Goal: Information Seeking & Learning: Learn about a topic

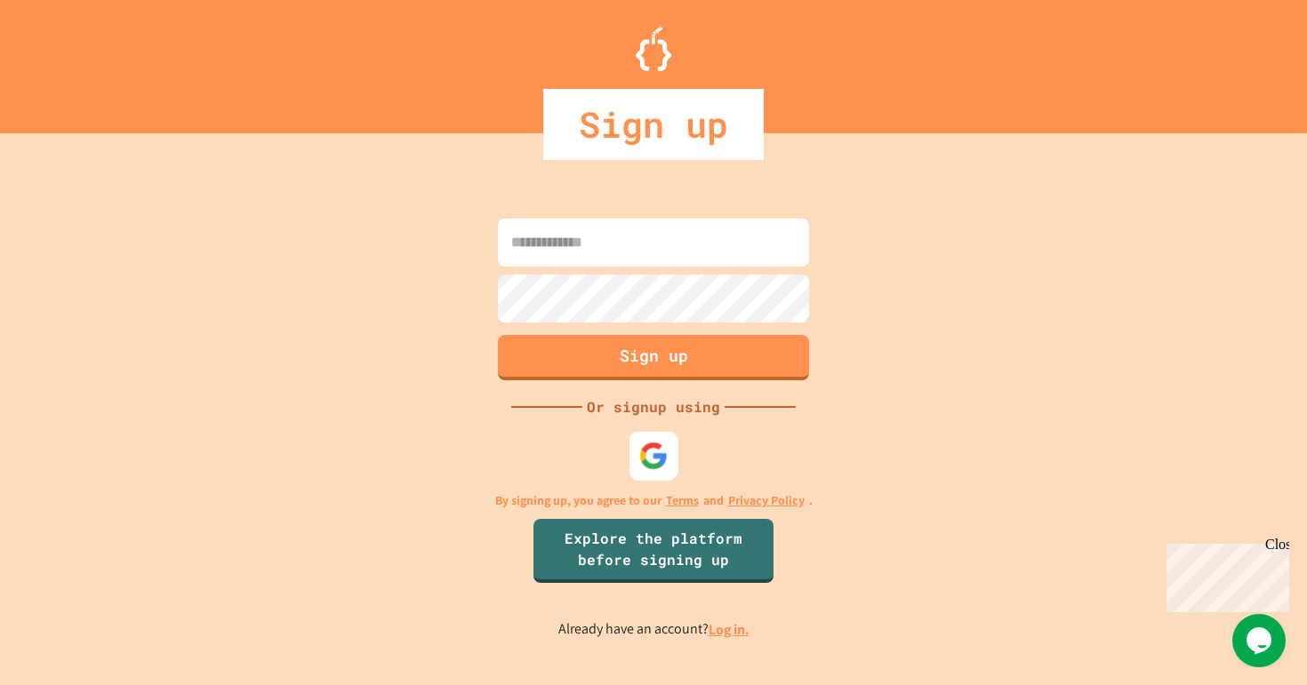
click at [653, 452] on img at bounding box center [653, 455] width 29 height 29
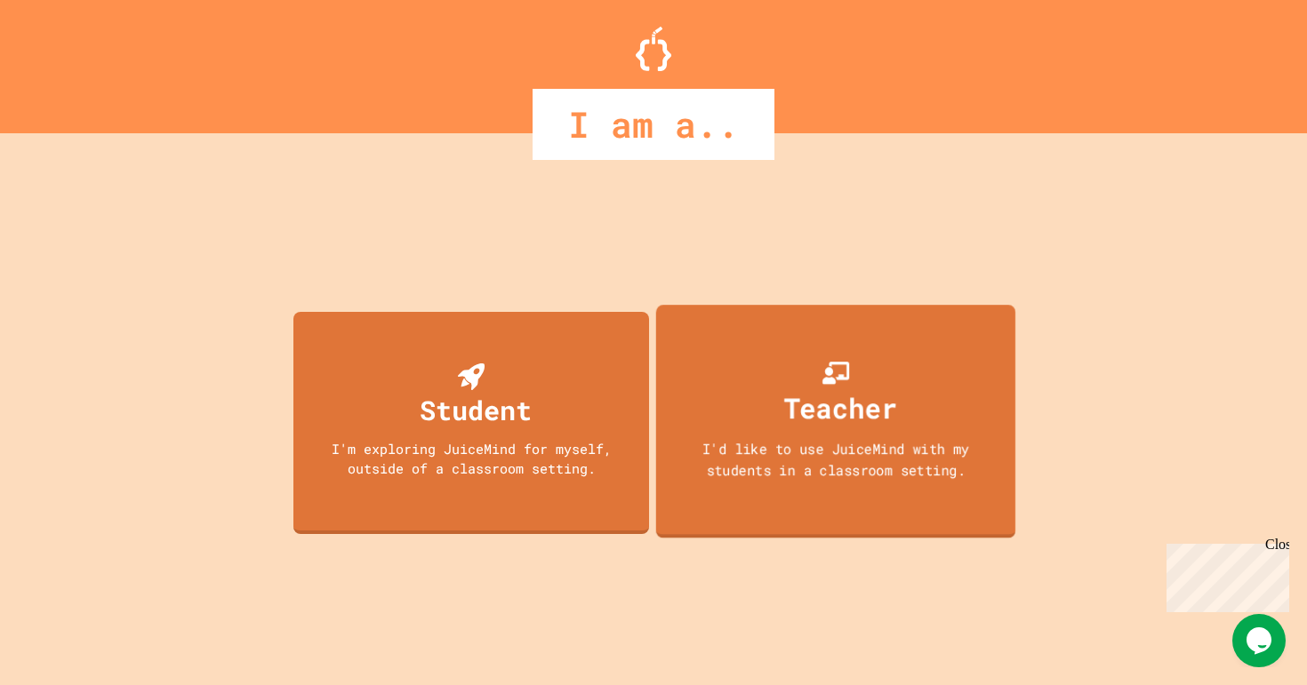
click at [866, 452] on div "I'd like to use JuiceMind with my students in a classroom setting." at bounding box center [836, 459] width 324 height 42
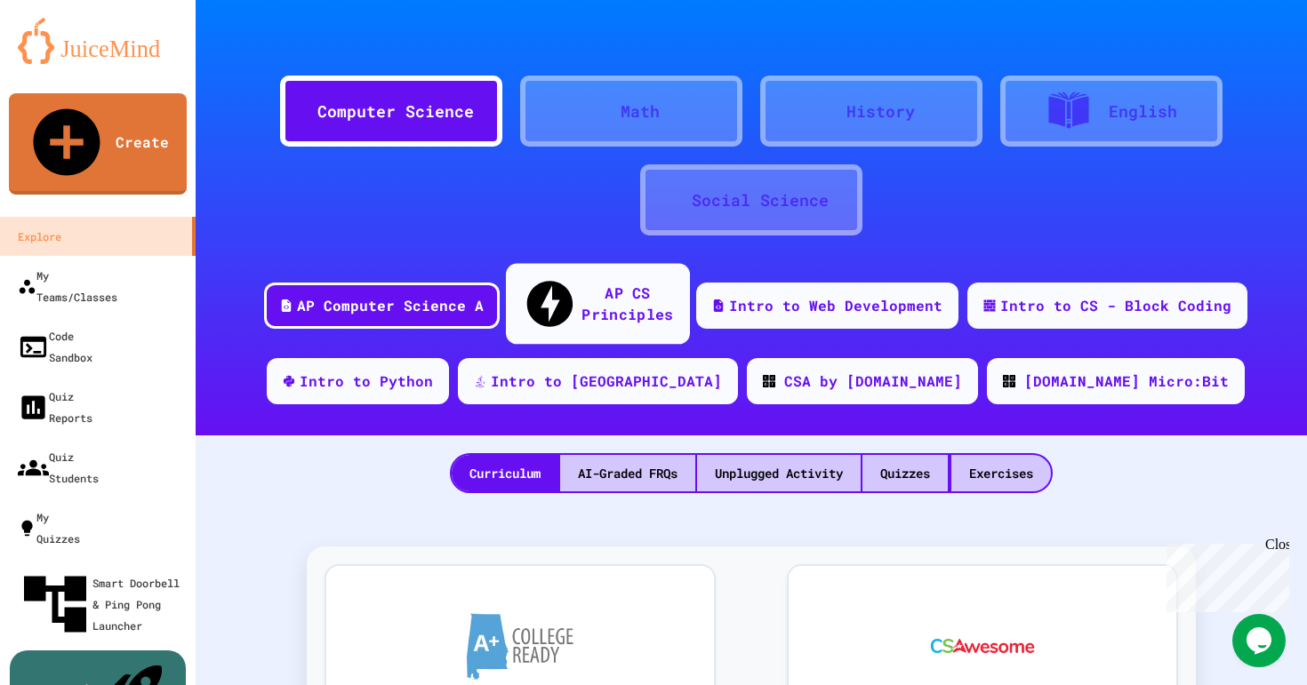
click at [603, 292] on div "AP CS Principles" at bounding box center [627, 304] width 92 height 44
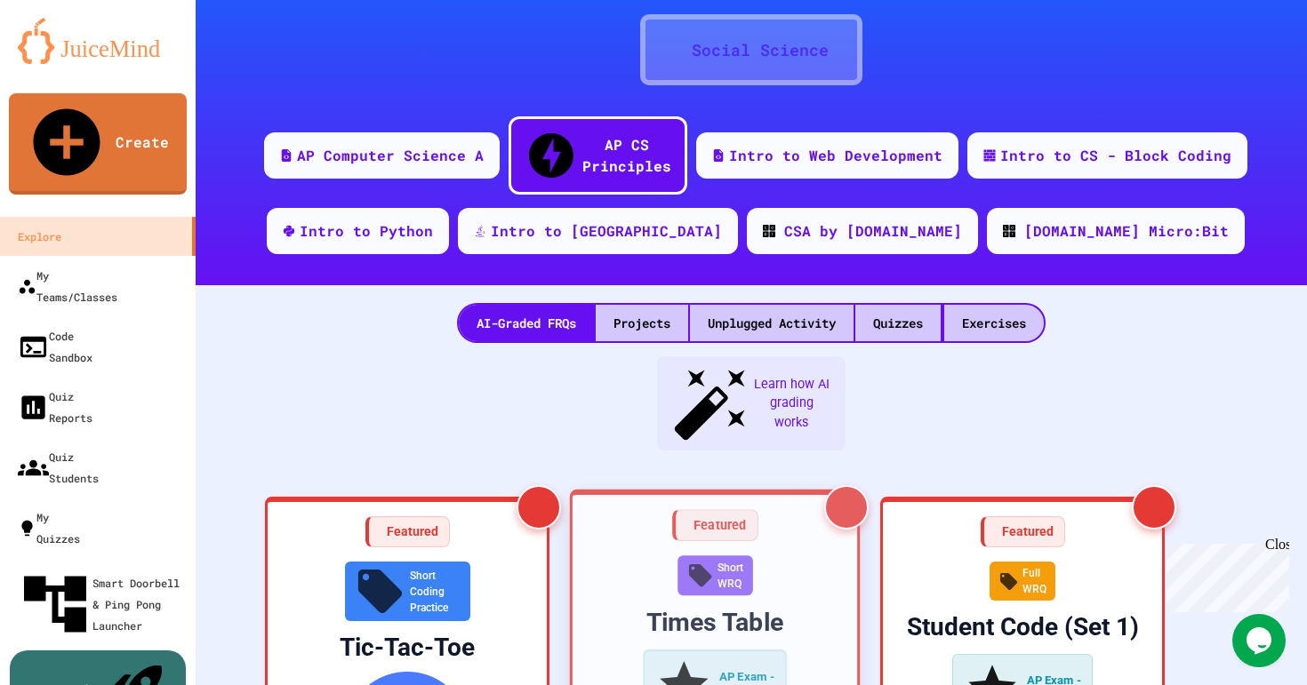
scroll to position [190, 0]
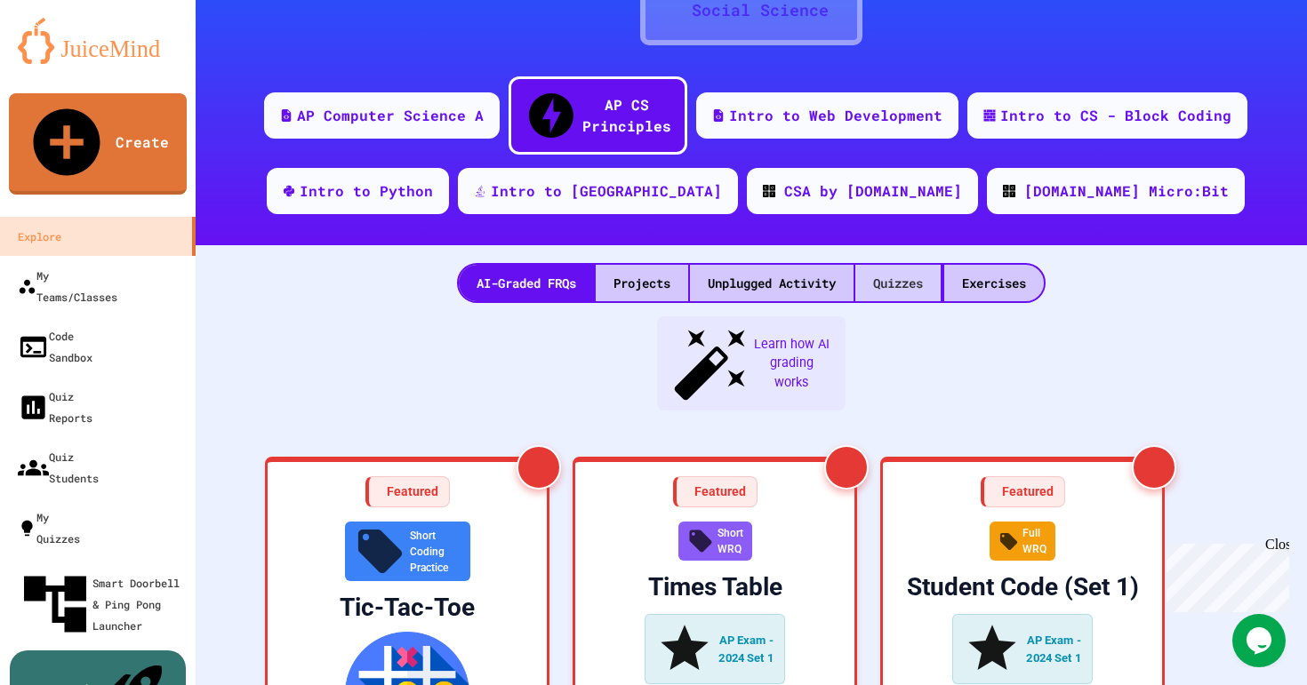
click at [892, 265] on div "Quizzes" at bounding box center [897, 283] width 85 height 36
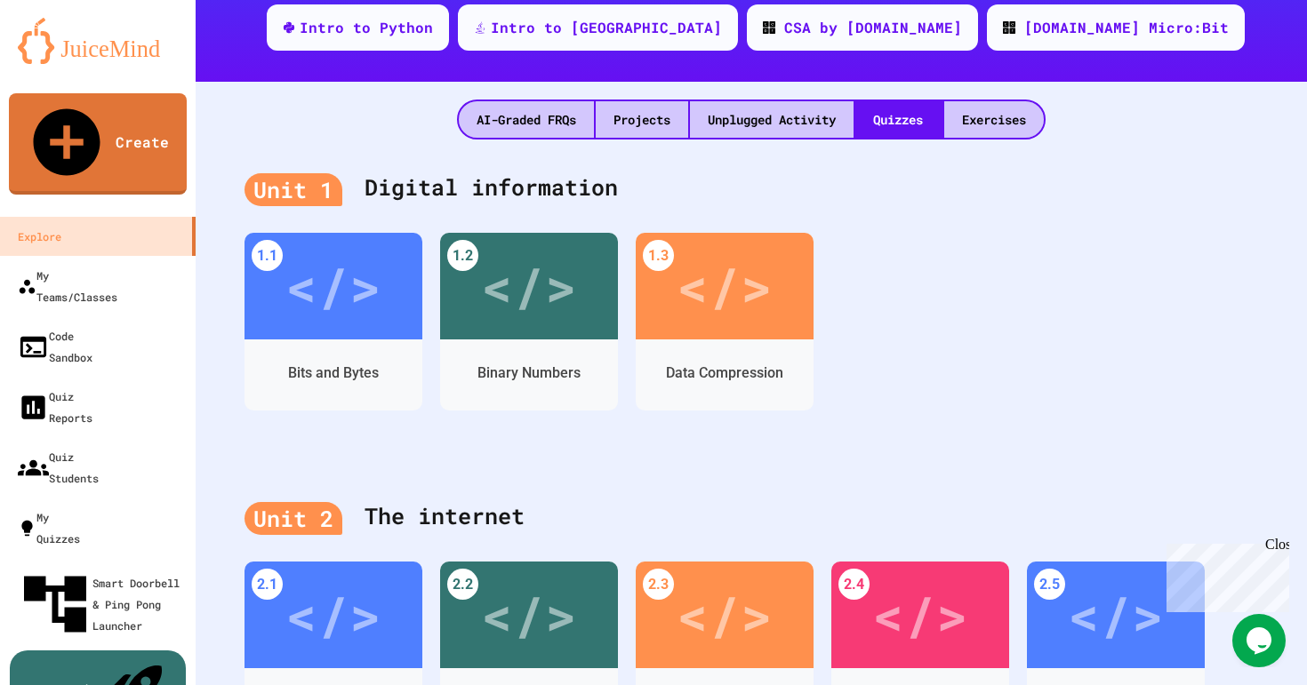
scroll to position [338, 0]
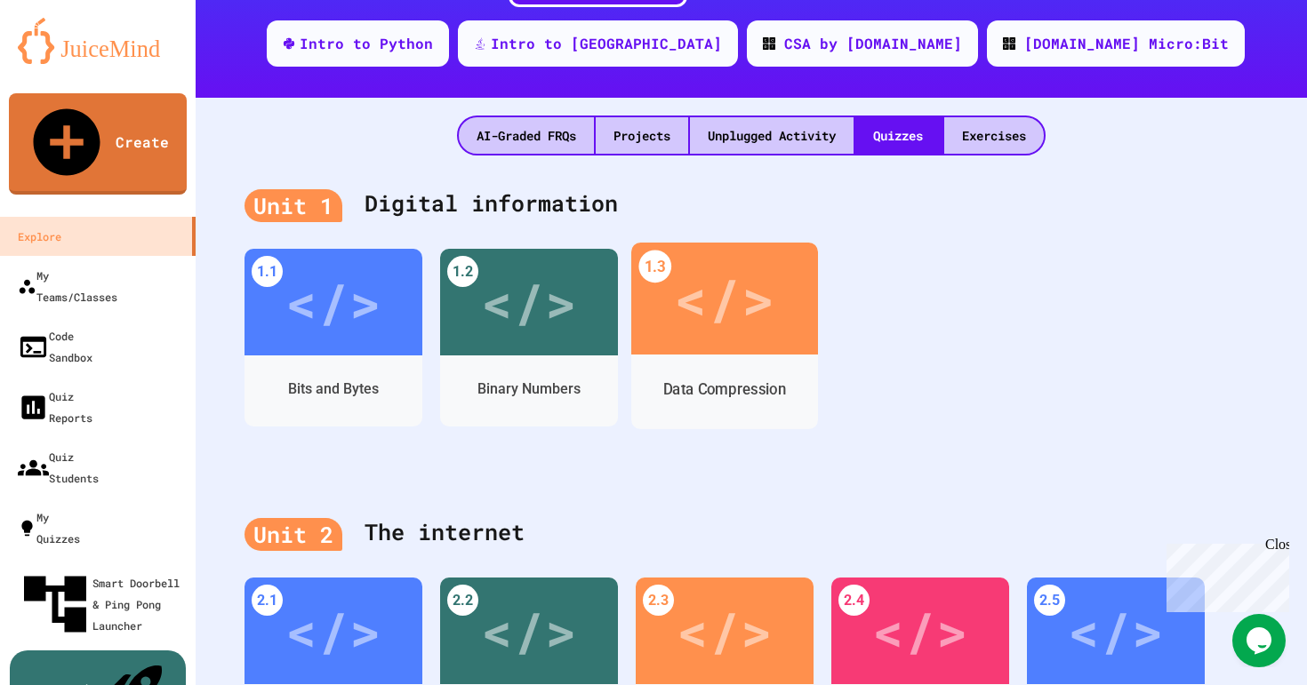
click at [710, 268] on div "</>" at bounding box center [724, 299] width 100 height 84
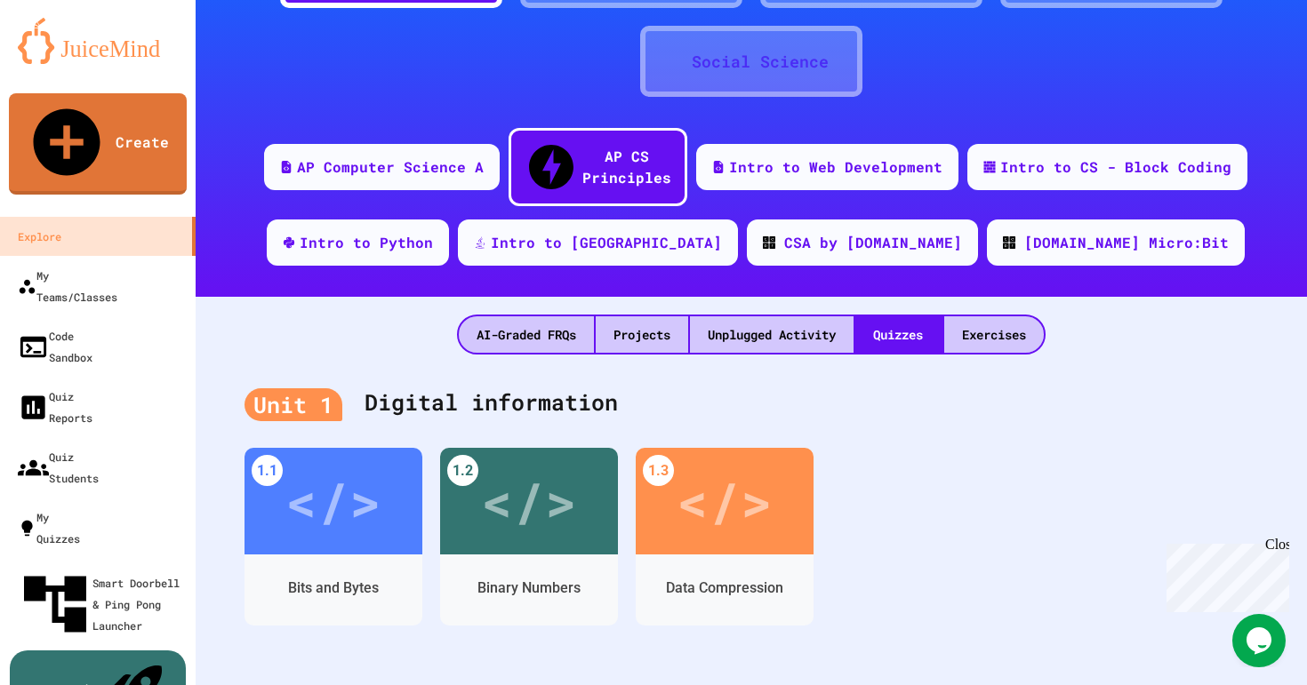
scroll to position [180, 0]
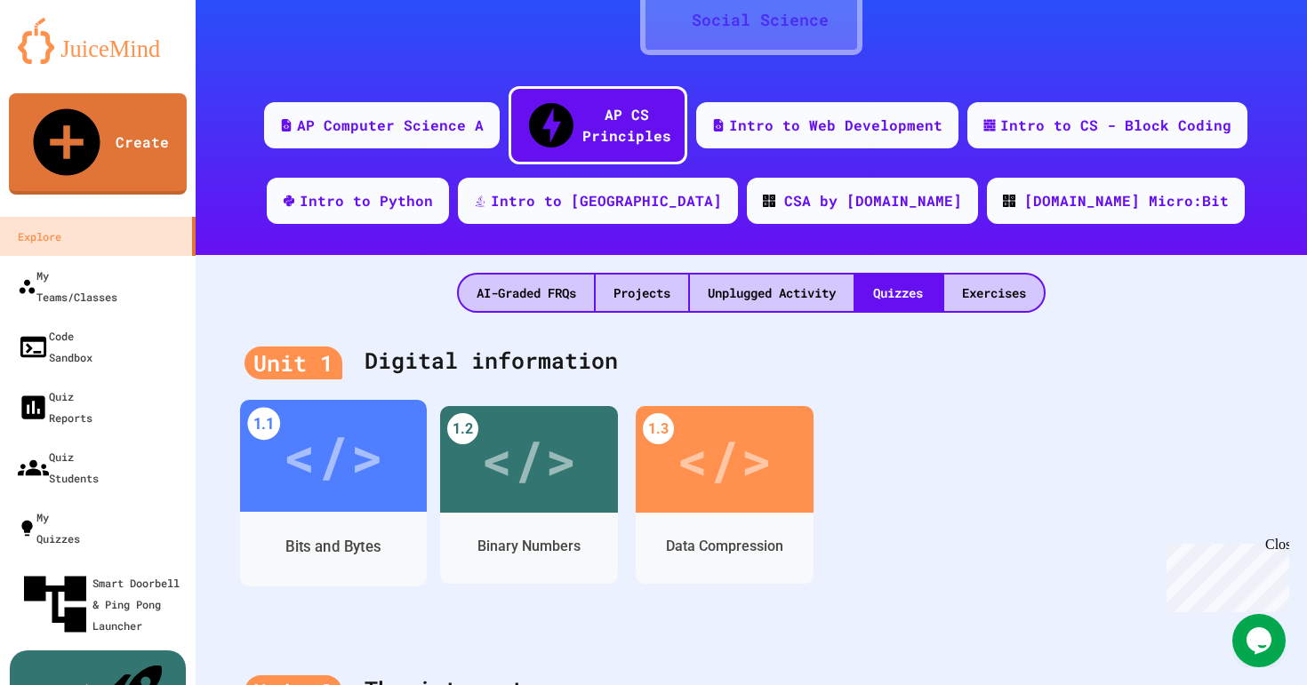
click at [352, 437] on div "</>" at bounding box center [333, 456] width 100 height 84
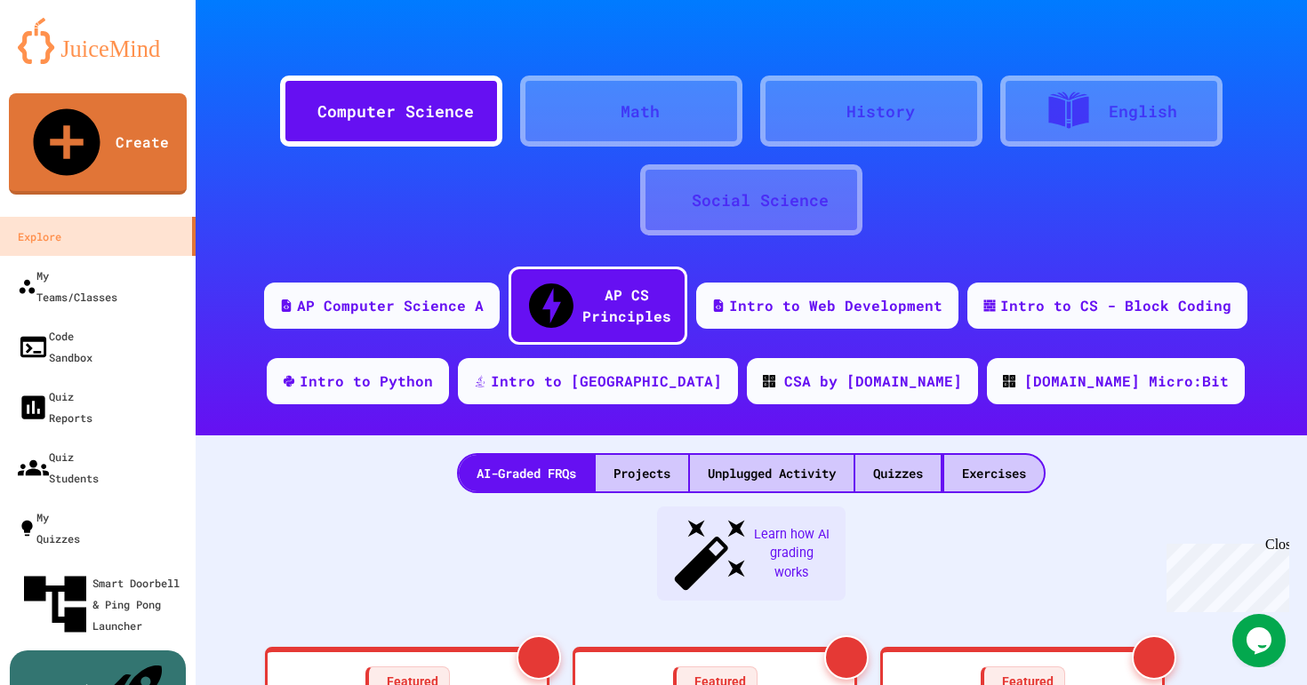
scroll to position [629, 0]
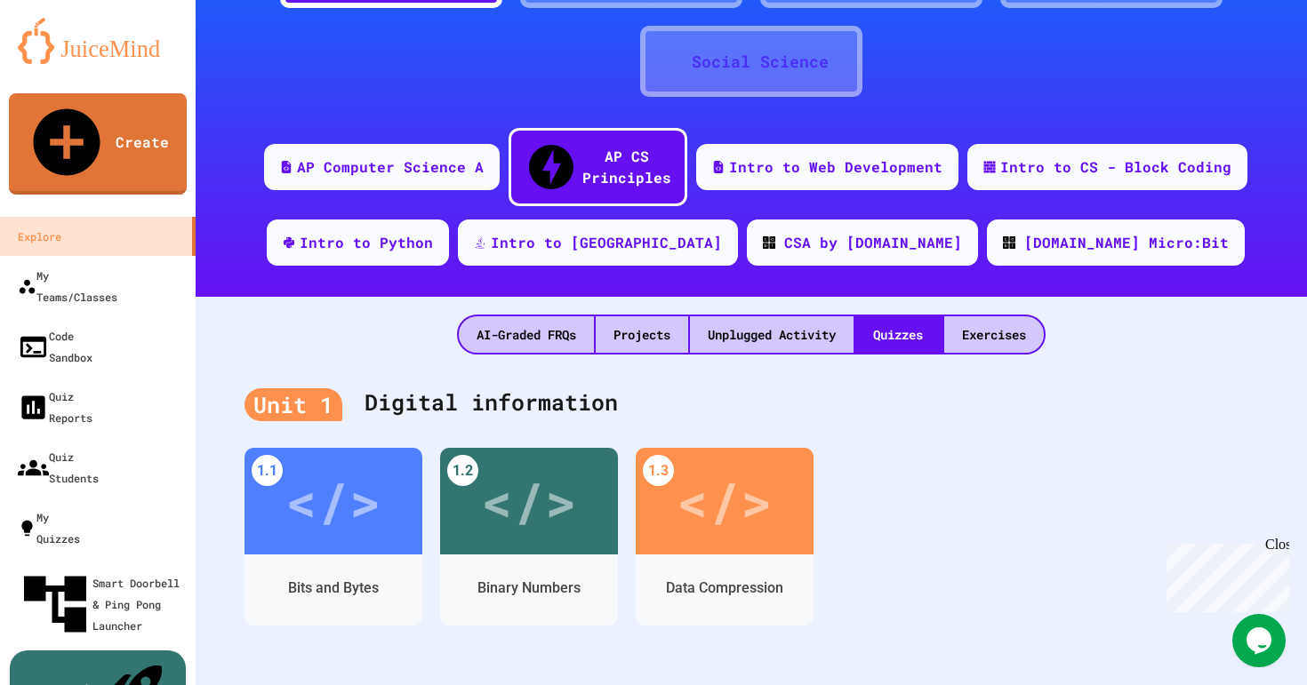
scroll to position [168, 0]
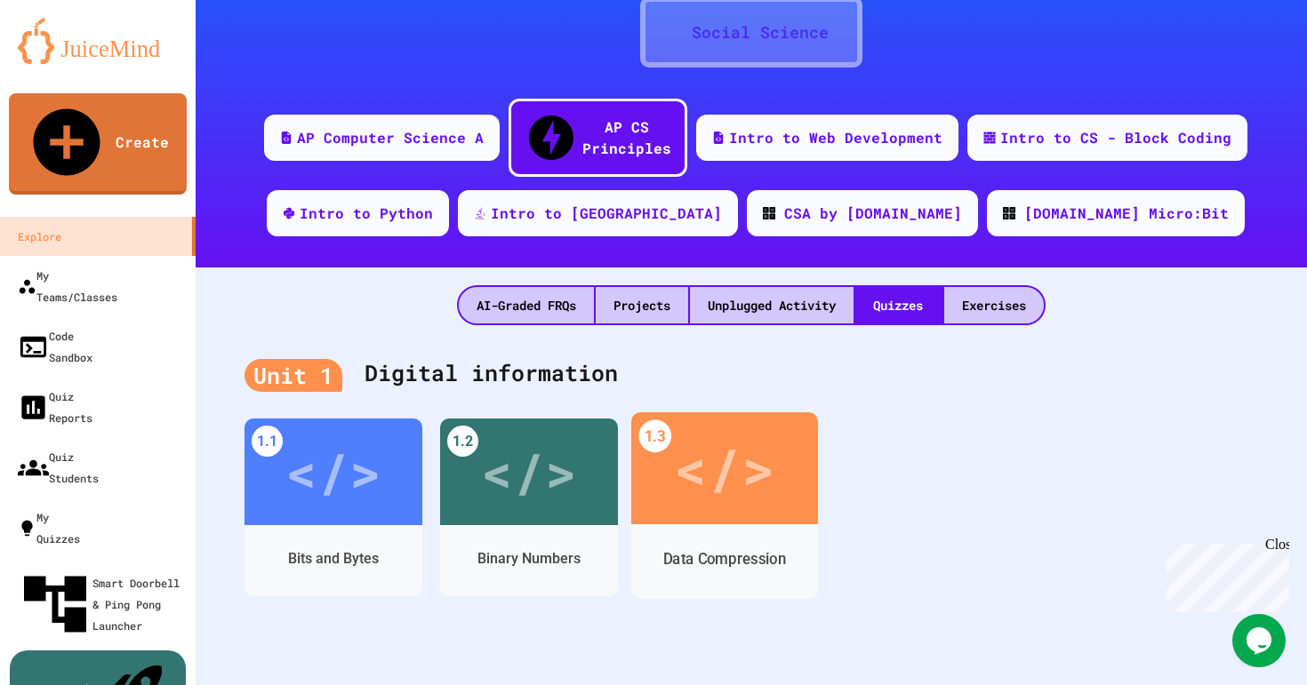
click at [725, 439] on div "</>" at bounding box center [724, 469] width 100 height 84
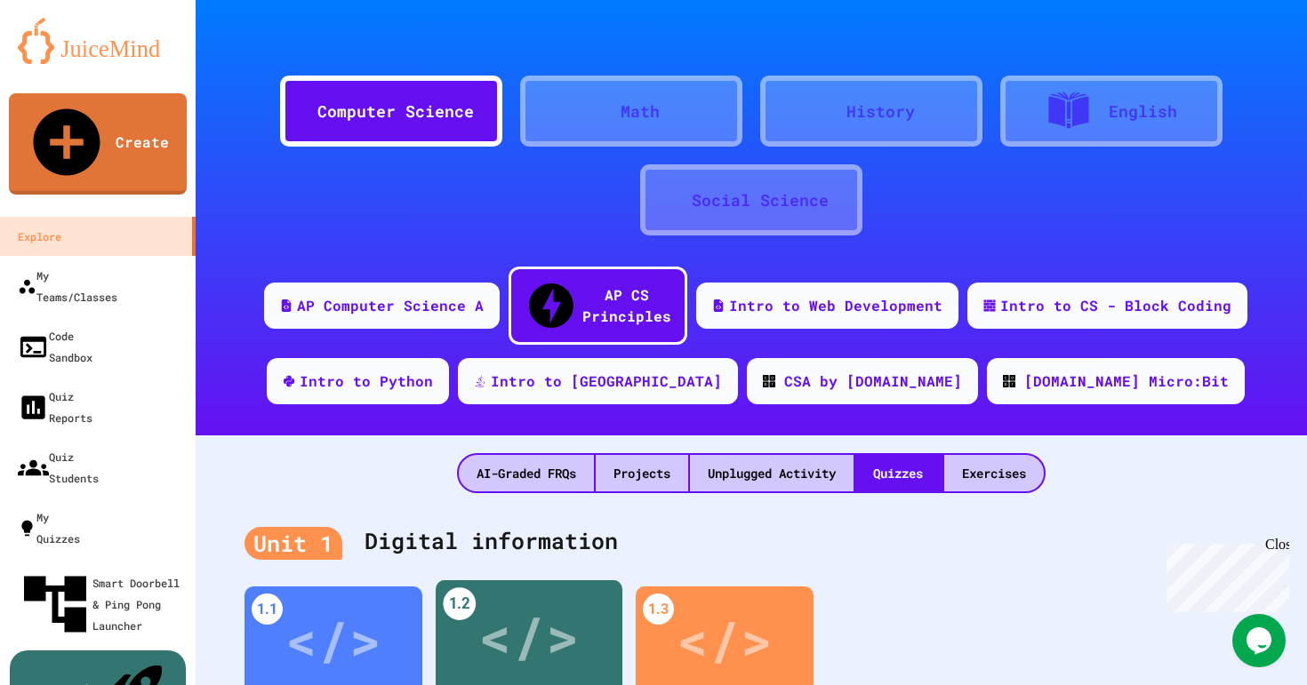
click at [550, 621] on div "</>" at bounding box center [528, 637] width 100 height 84
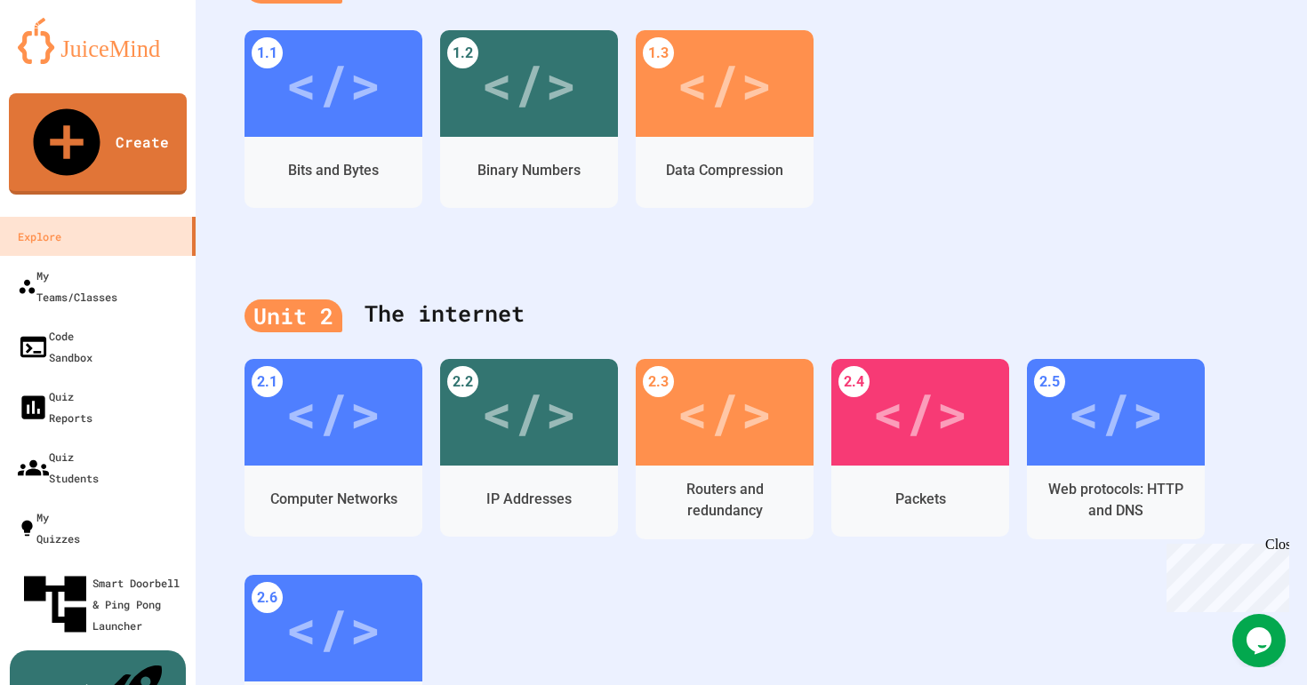
scroll to position [583, 0]
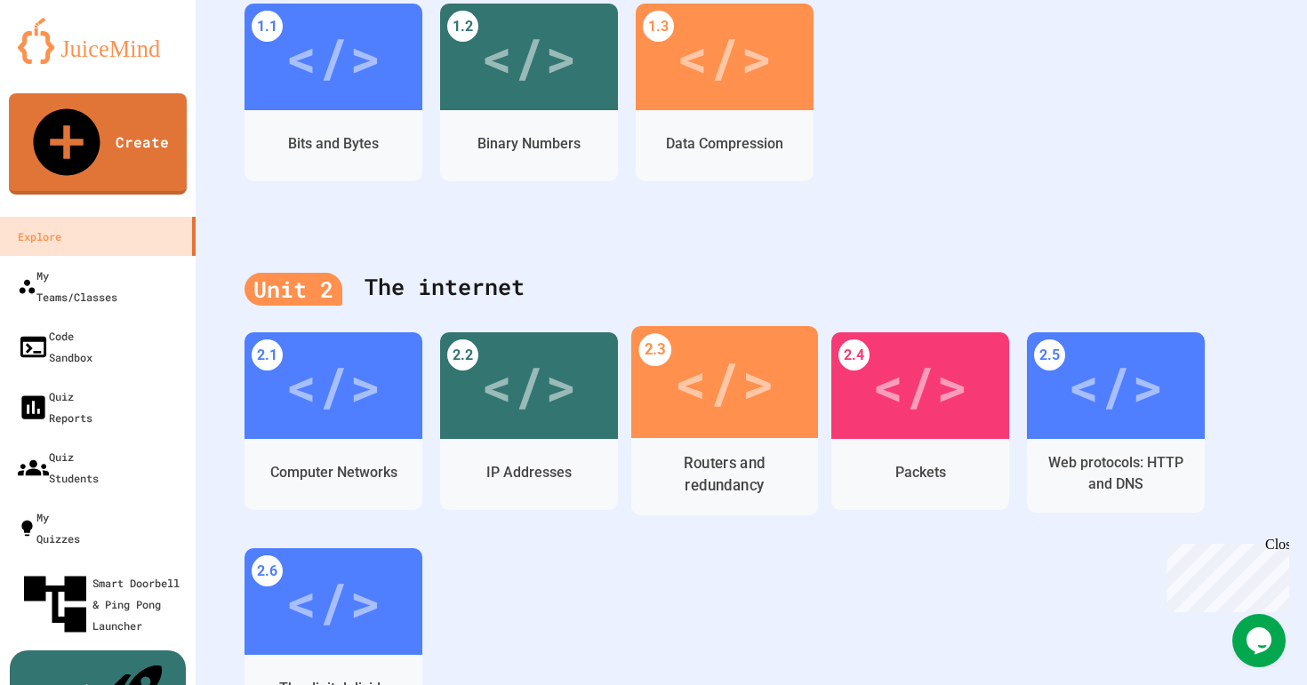
click at [735, 340] on div "</>" at bounding box center [724, 382] width 100 height 84
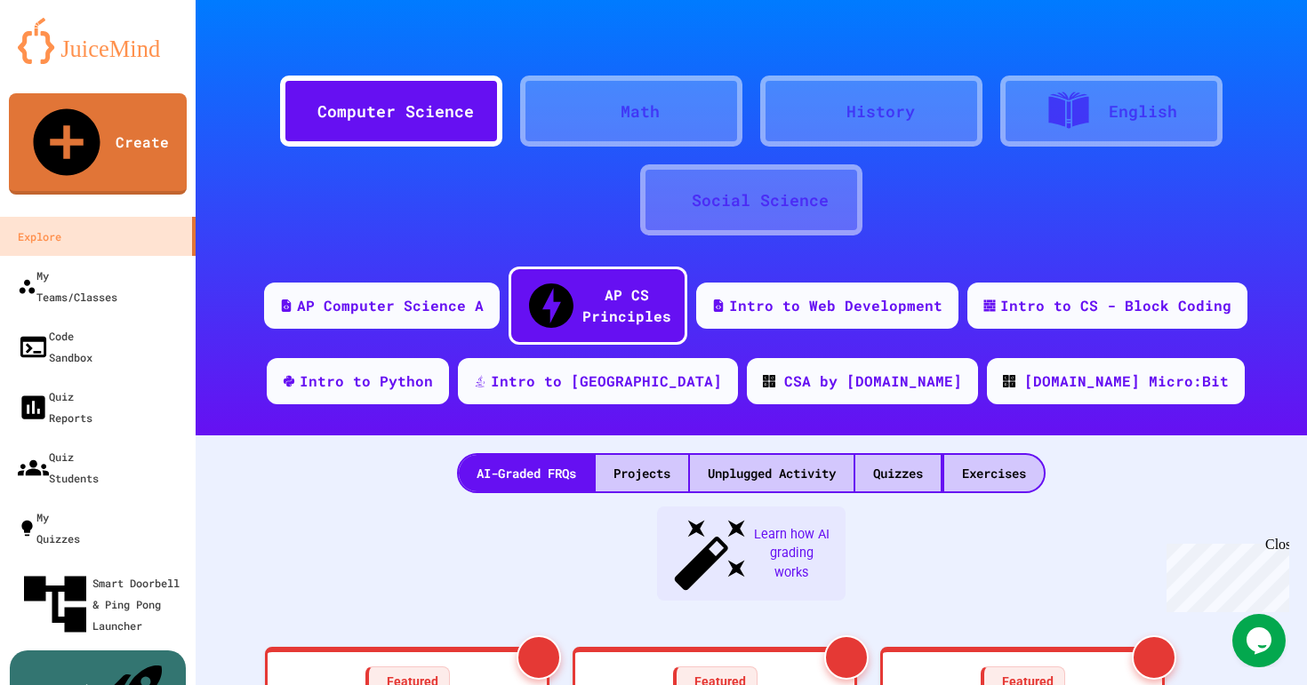
scroll to position [53, 0]
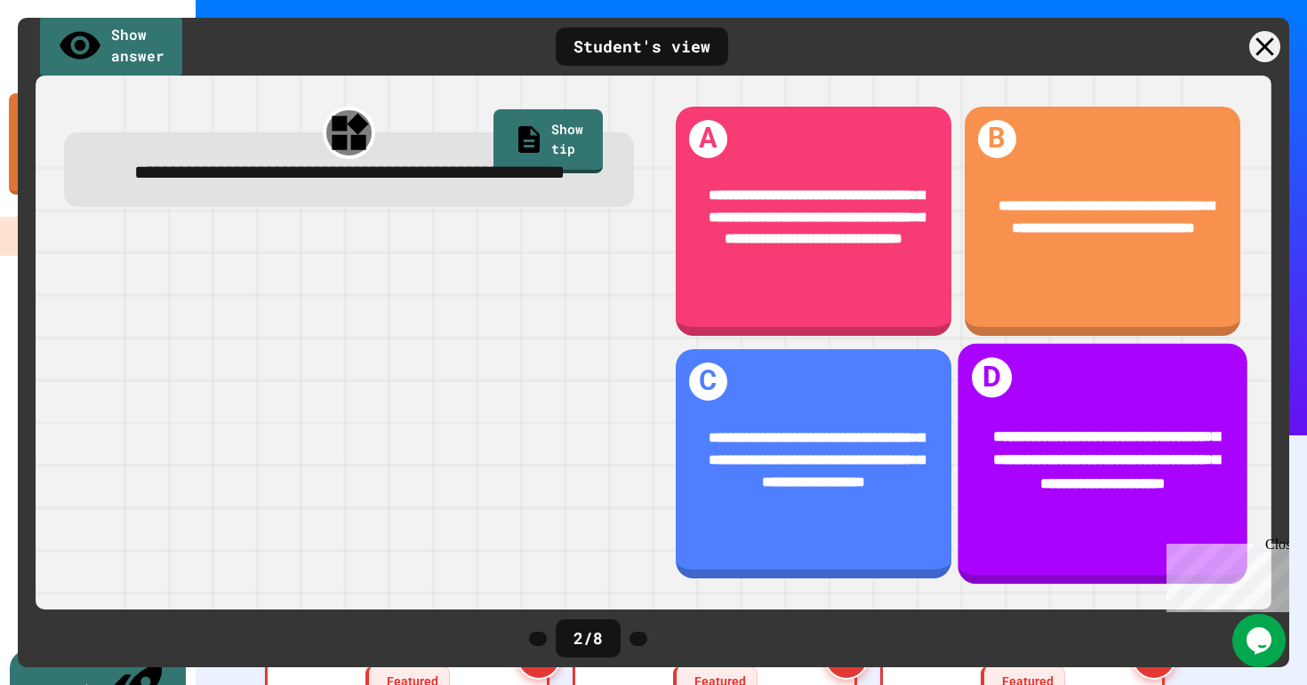
click at [1096, 461] on div "**********" at bounding box center [1103, 459] width 228 height 69
click at [1042, 429] on span "**********" at bounding box center [1106, 459] width 226 height 61
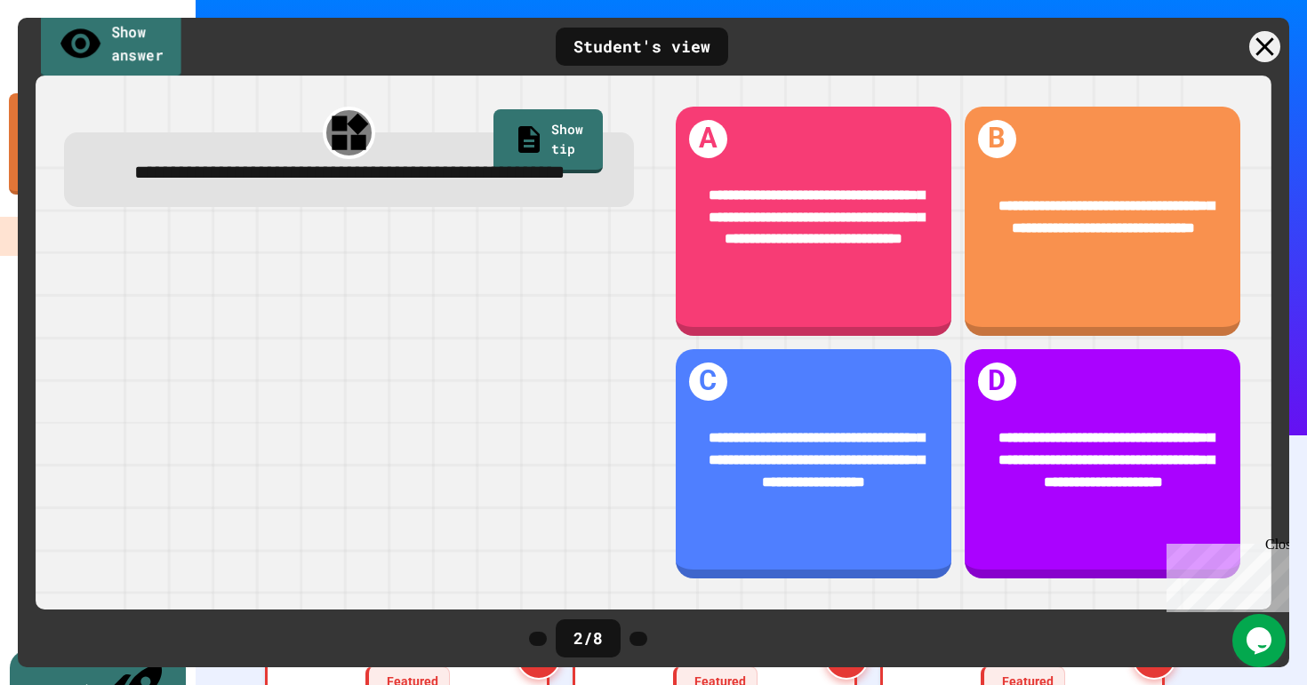
click at [146, 56] on link "Show answer" at bounding box center [111, 45] width 140 height 69
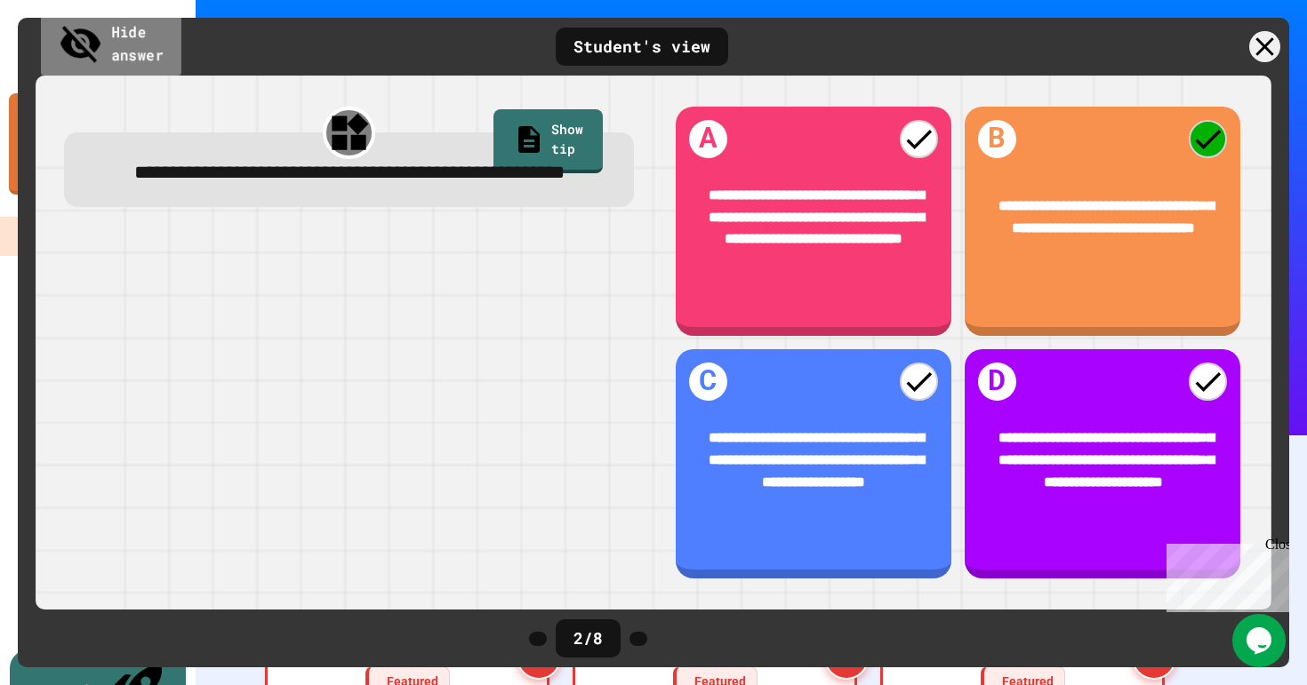
click at [146, 56] on link "Hide answer" at bounding box center [111, 45] width 140 height 69
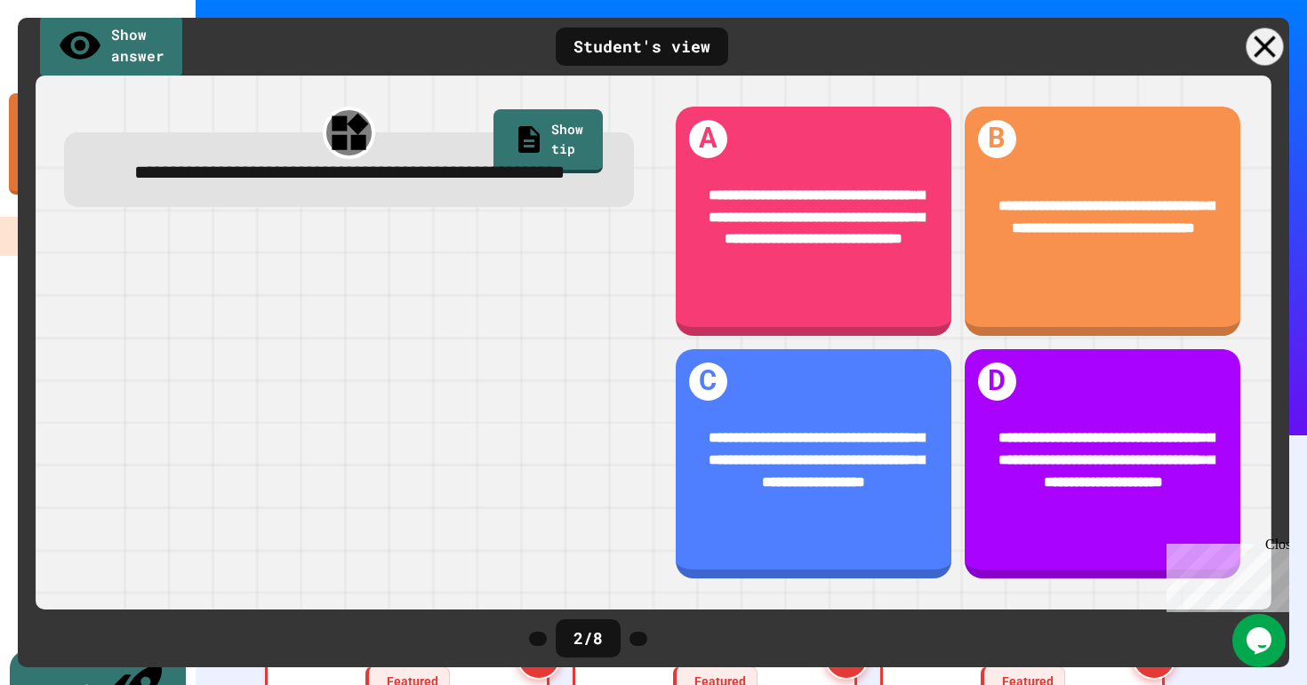
click at [1256, 44] on icon at bounding box center [1264, 46] width 37 height 37
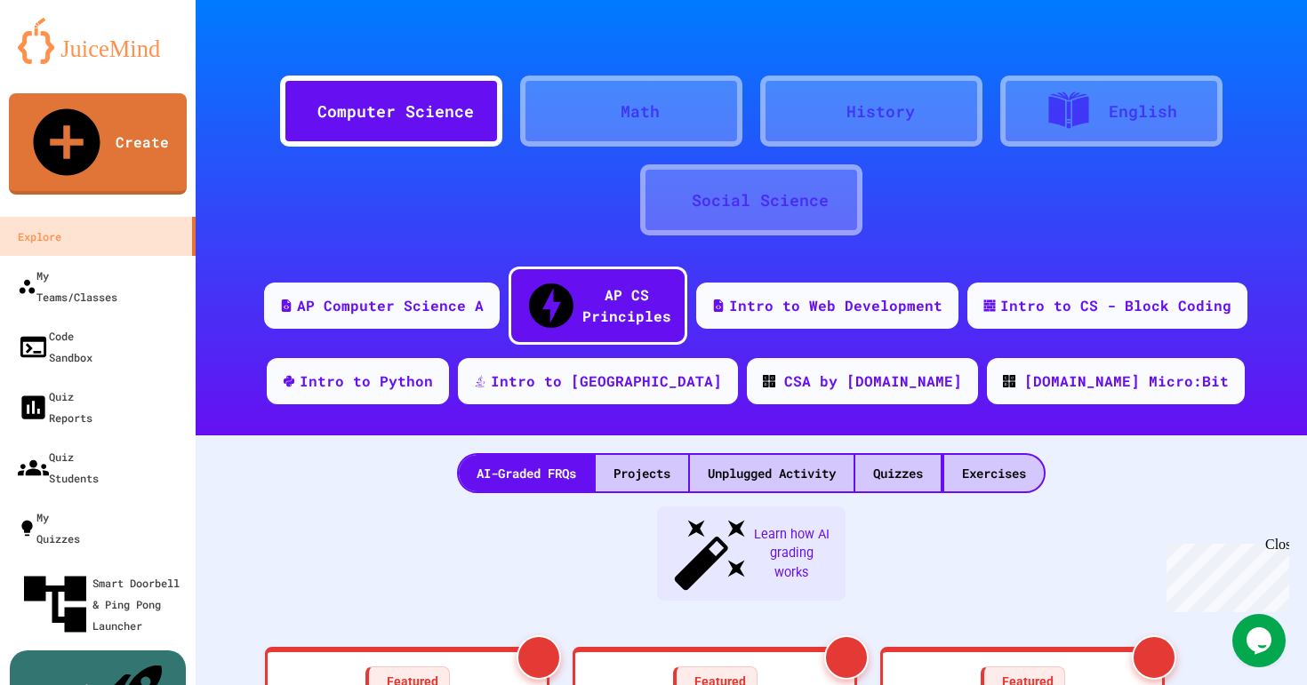
scroll to position [0, 0]
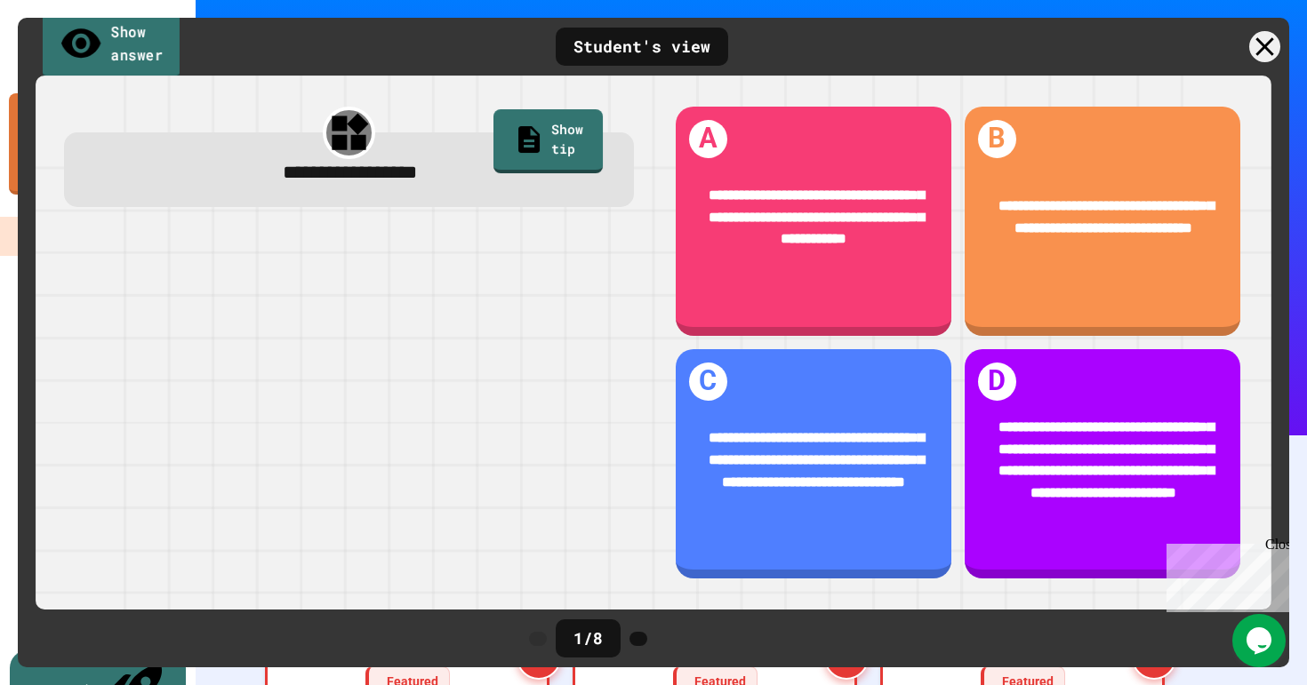
click at [180, 42] on link "Show answer" at bounding box center [112, 44] width 138 height 69
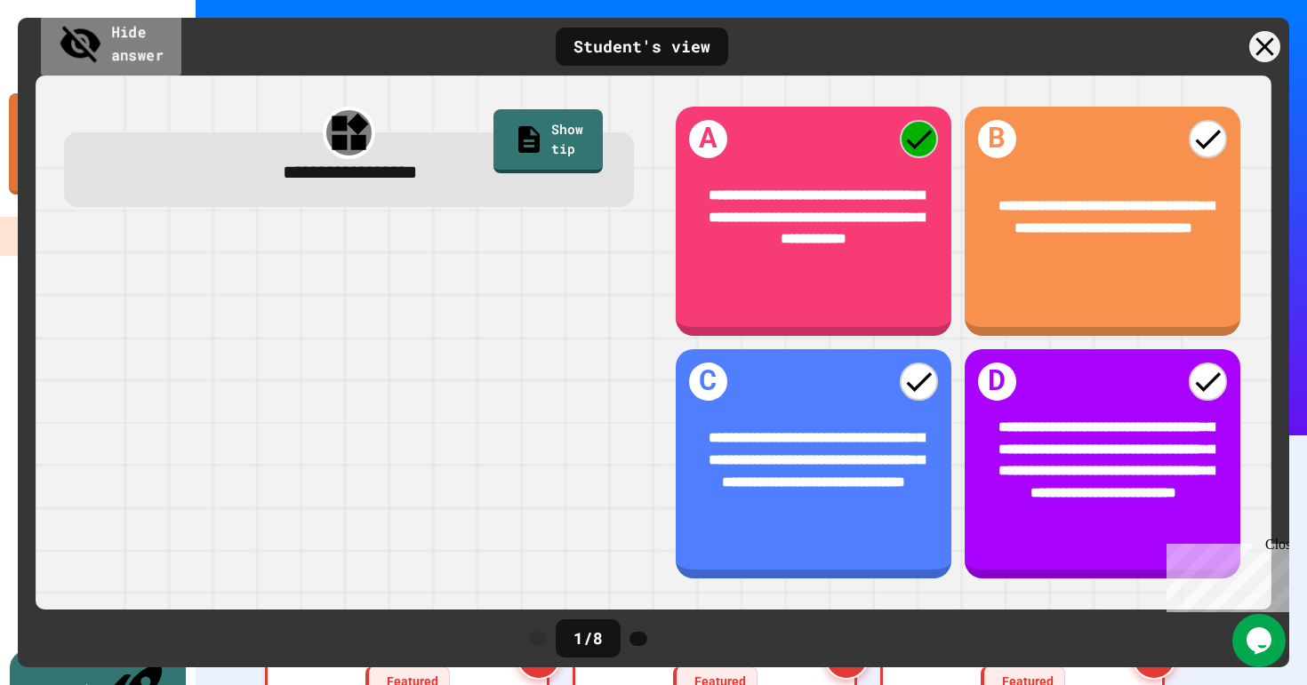
click at [181, 42] on link "Hide answer" at bounding box center [111, 45] width 140 height 69
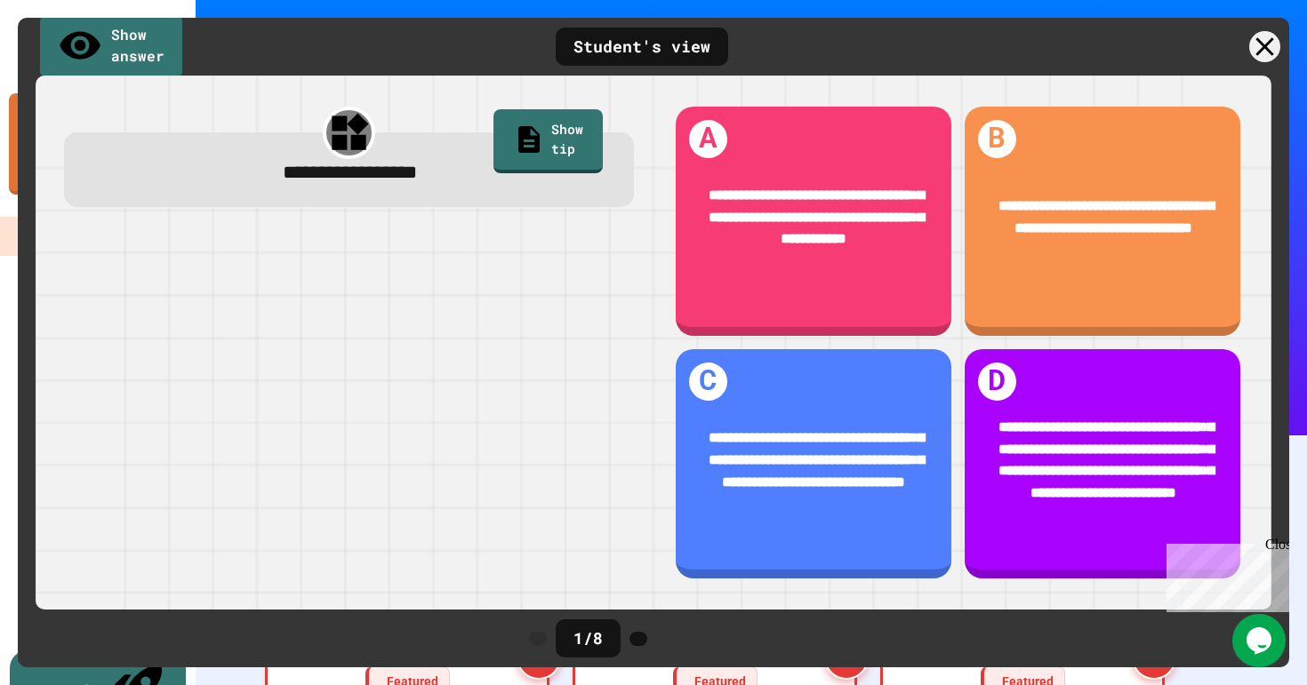
click at [1269, 54] on icon at bounding box center [1264, 46] width 31 height 31
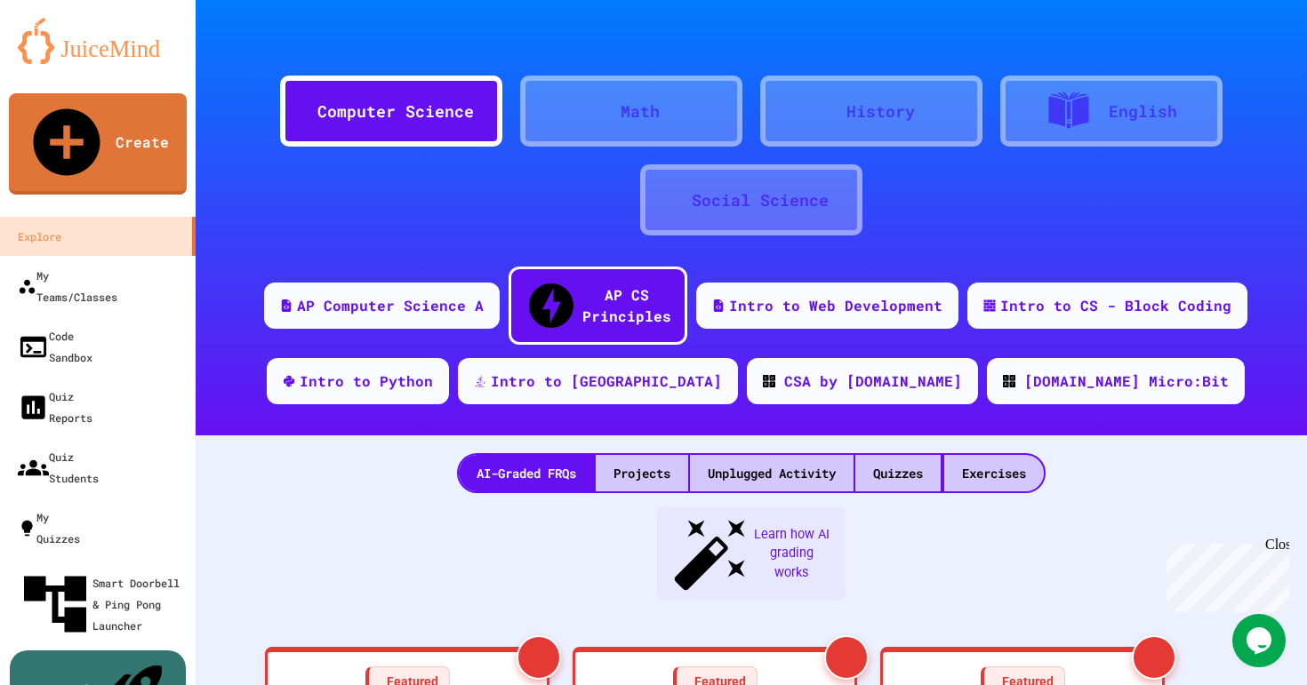
scroll to position [107, 0]
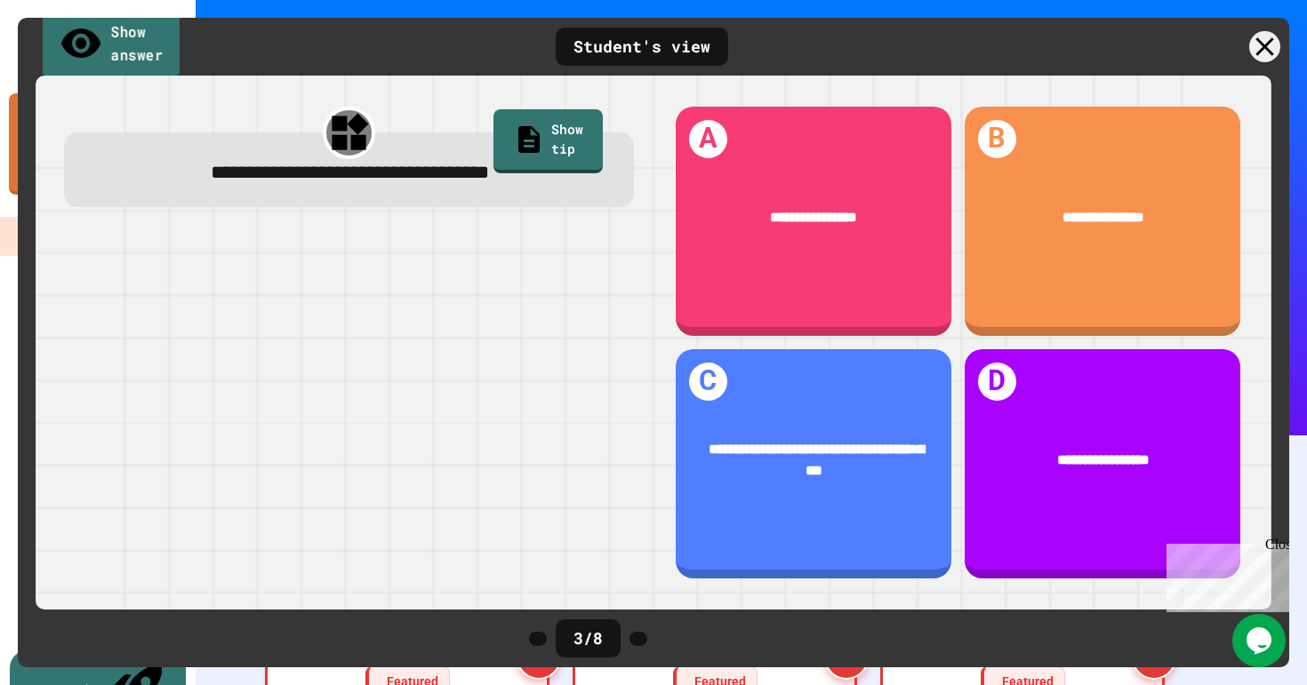
click at [163, 58] on link "Show answer" at bounding box center [112, 44] width 138 height 69
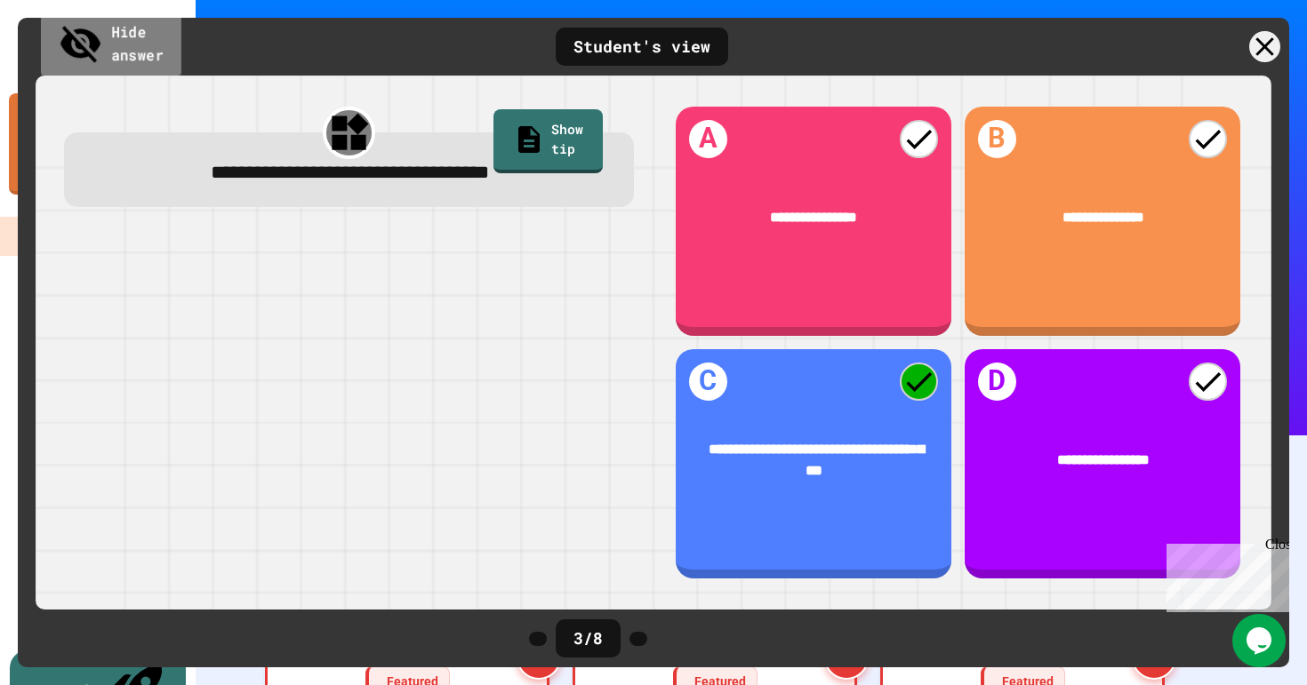
click at [163, 58] on link "Hide answer" at bounding box center [111, 45] width 140 height 69
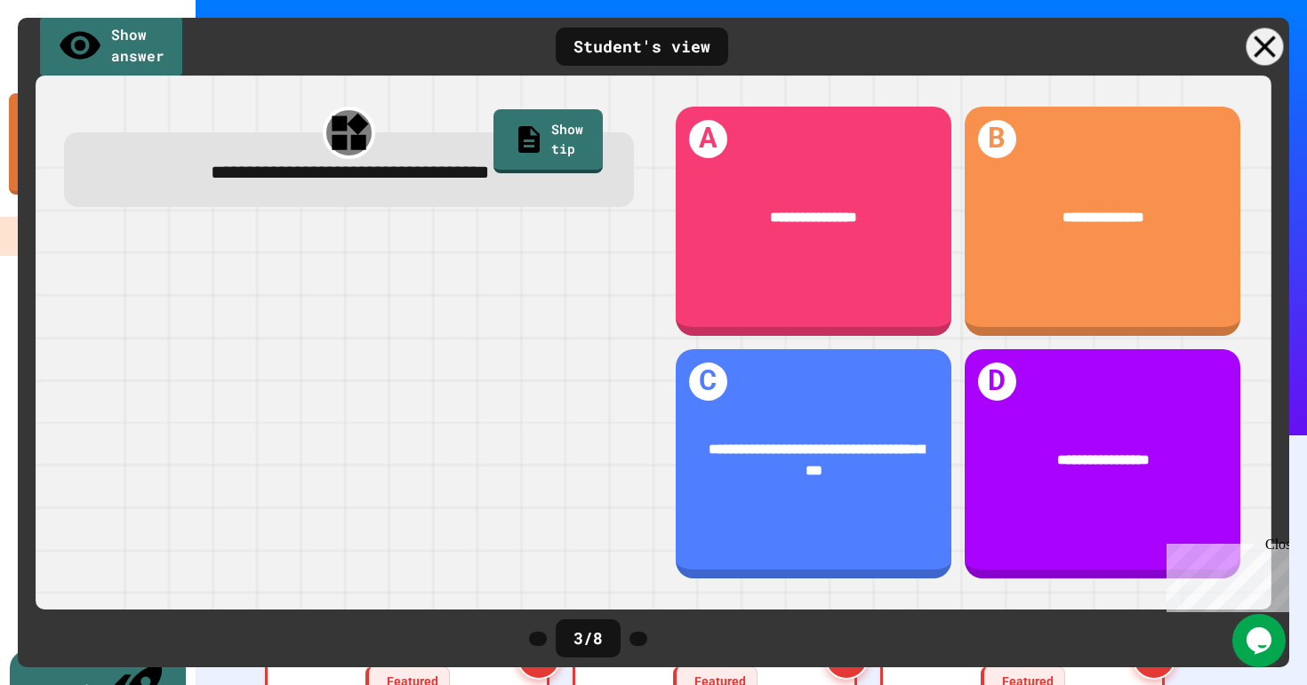
click at [1267, 46] on icon at bounding box center [1264, 46] width 37 height 37
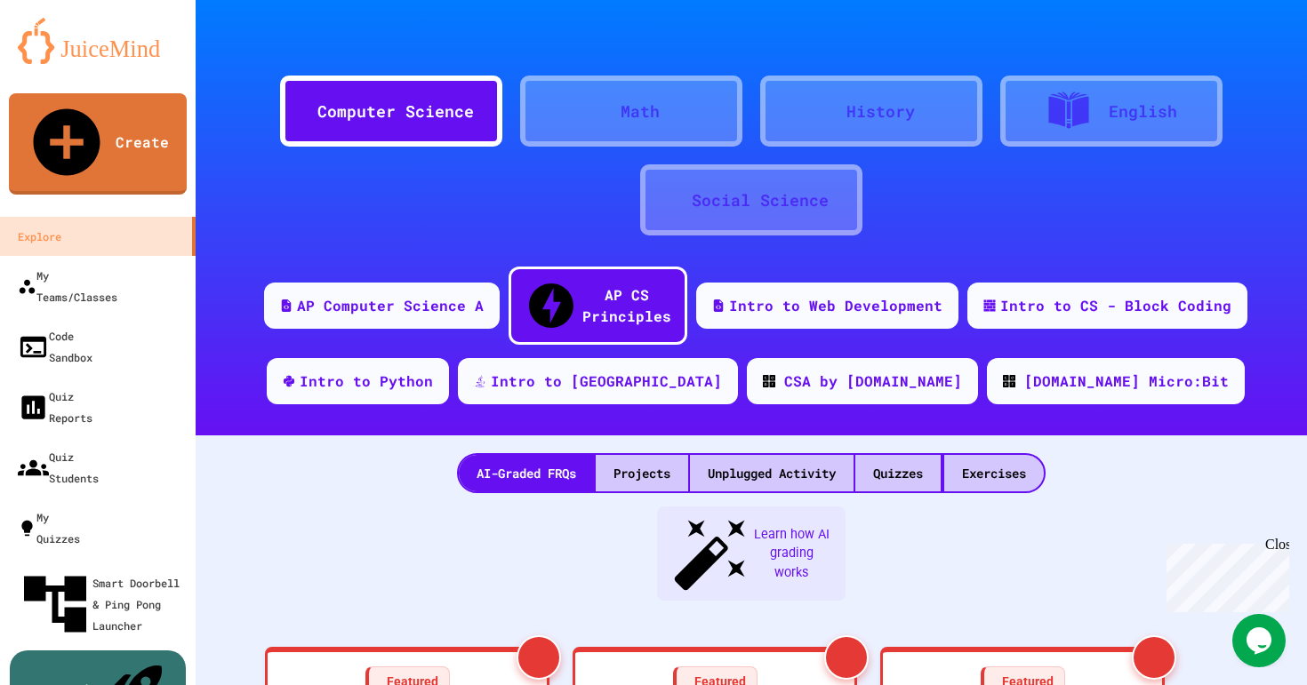
scroll to position [316, 0]
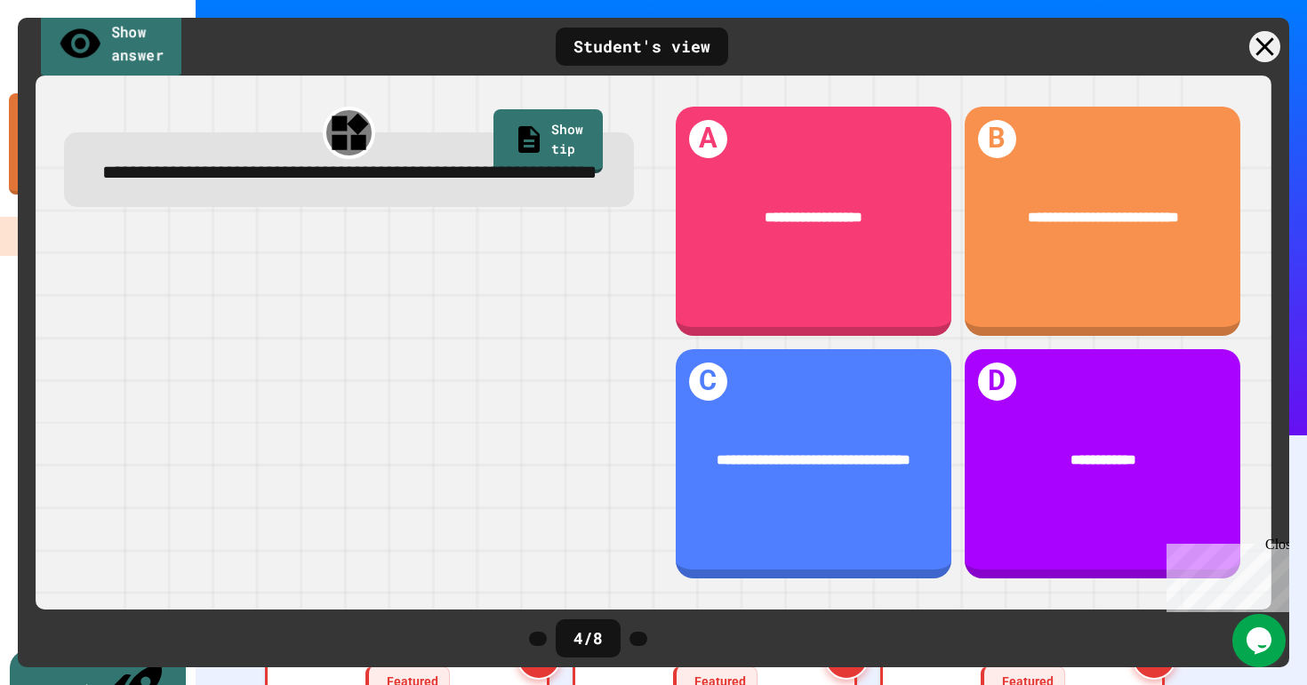
click at [159, 44] on link "Show answer" at bounding box center [111, 45] width 141 height 69
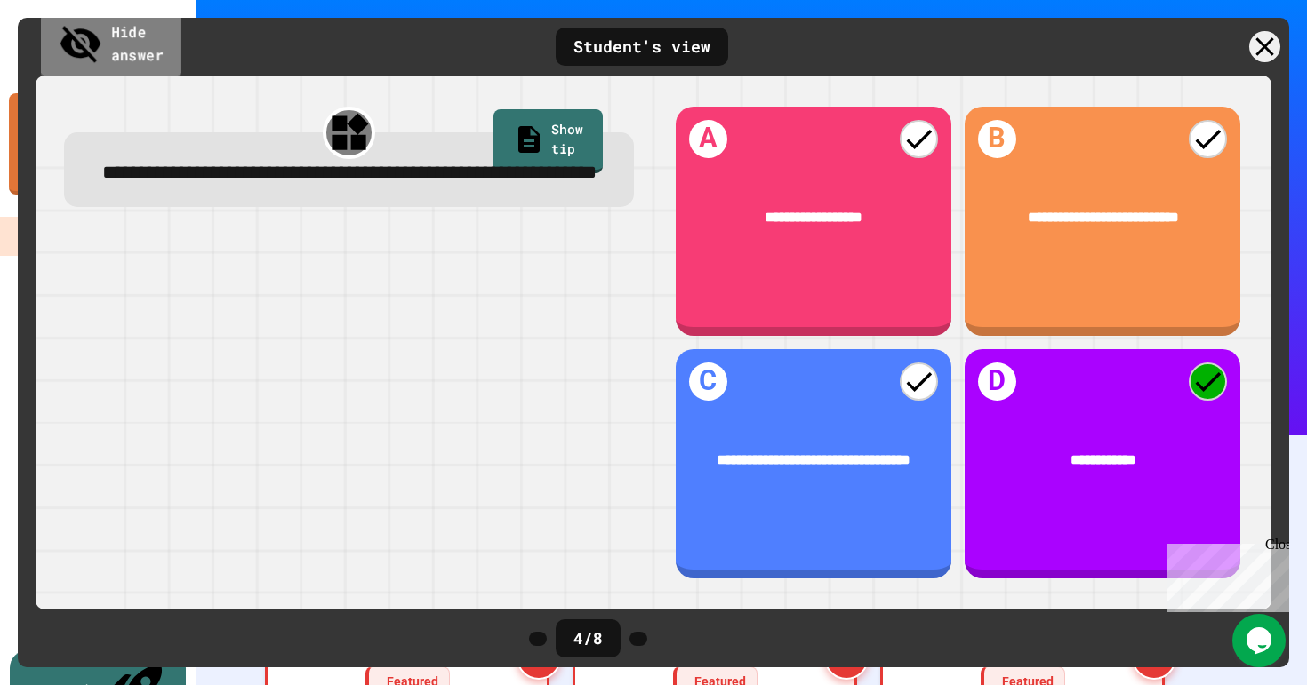
click at [159, 44] on link "Hide answer" at bounding box center [111, 45] width 140 height 69
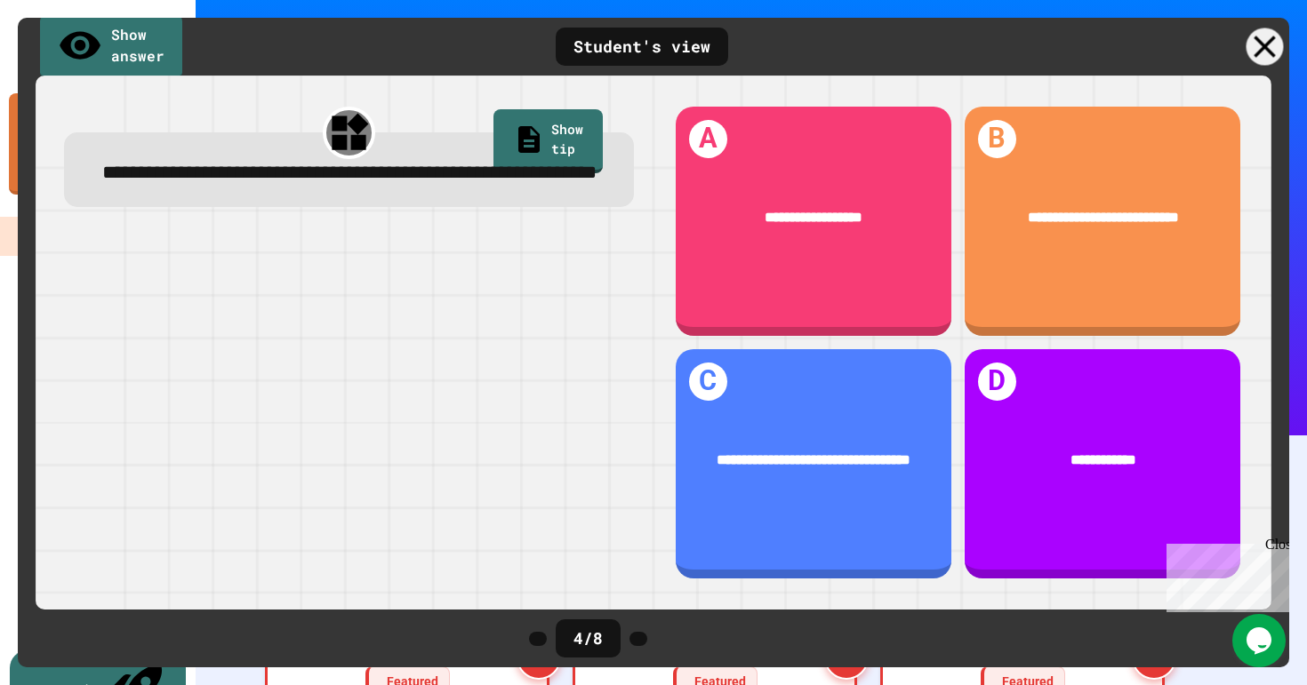
click at [1269, 56] on div at bounding box center [1264, 46] width 37 height 37
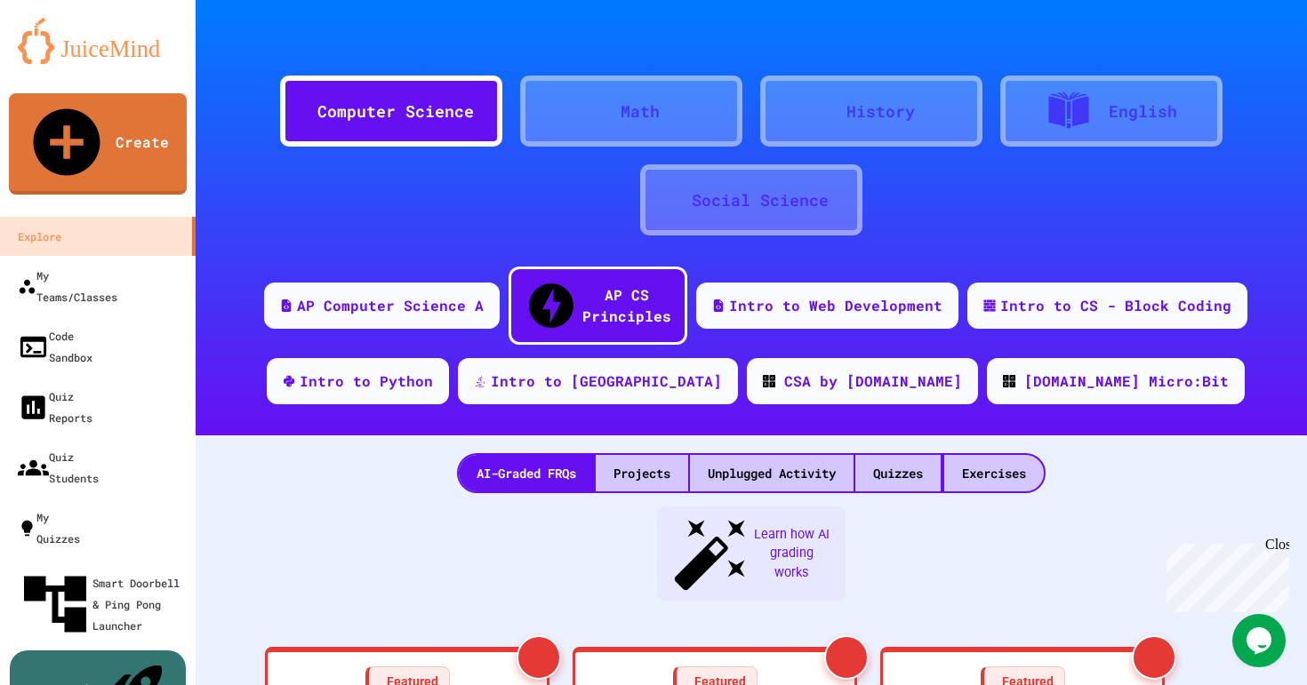
scroll to position [531, 0]
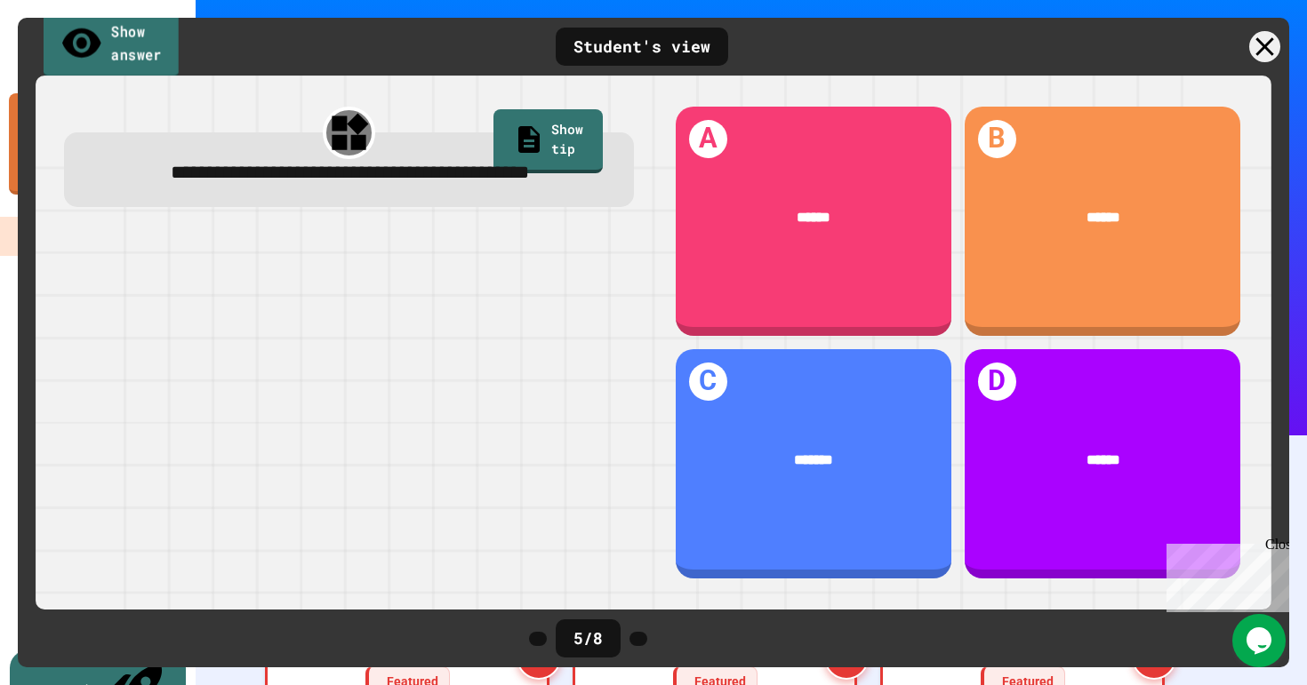
click at [140, 58] on link "Show answer" at bounding box center [111, 44] width 135 height 69
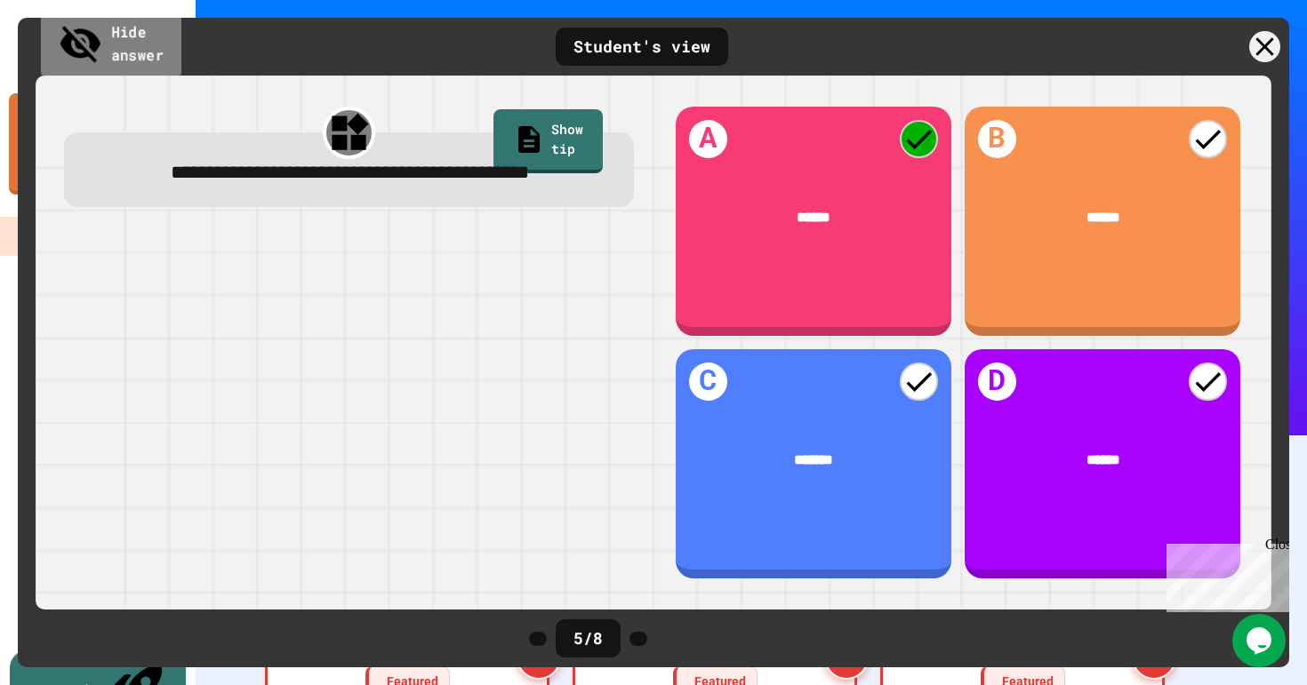
click at [140, 58] on link "Hide answer" at bounding box center [111, 45] width 140 height 69
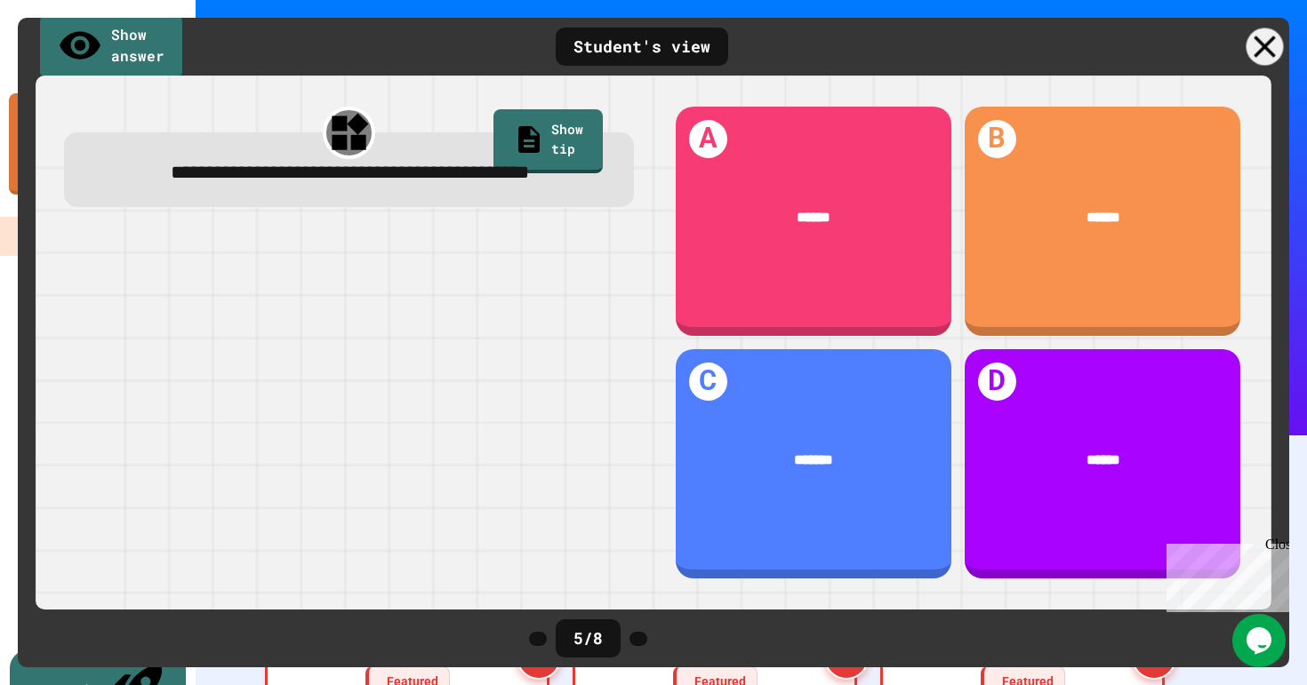
click at [1277, 47] on div at bounding box center [1264, 46] width 37 height 37
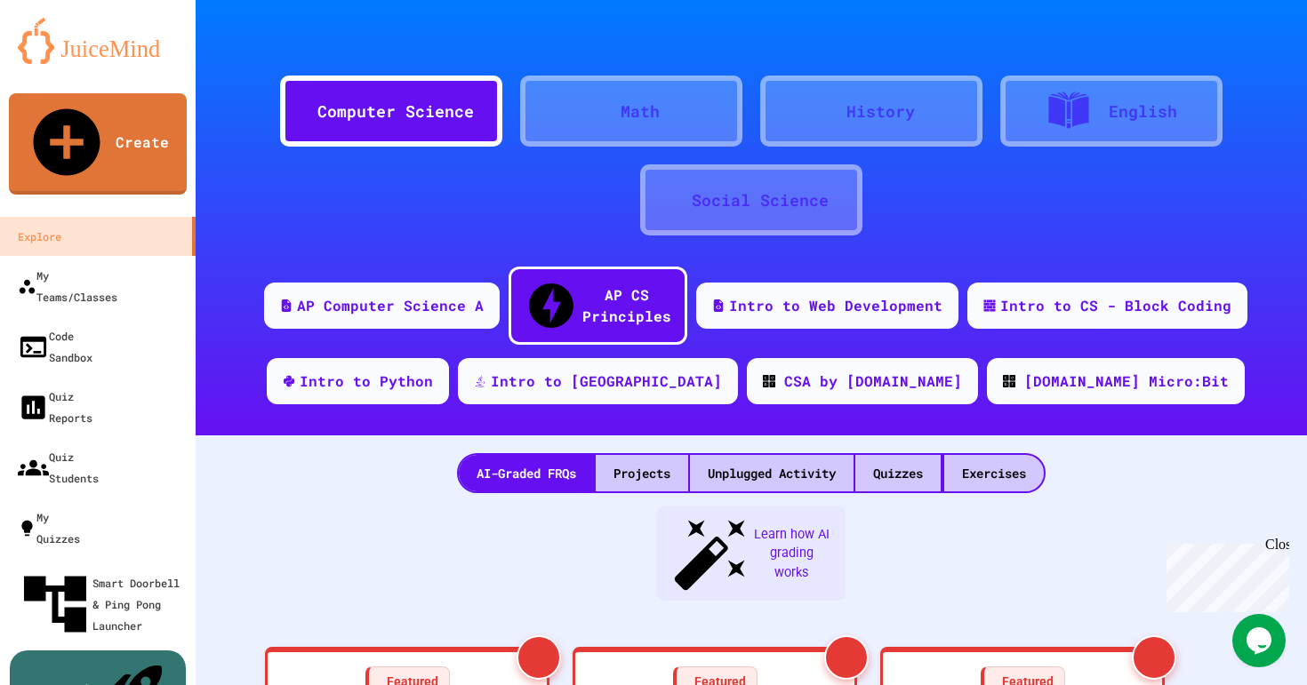
scroll to position [741, 0]
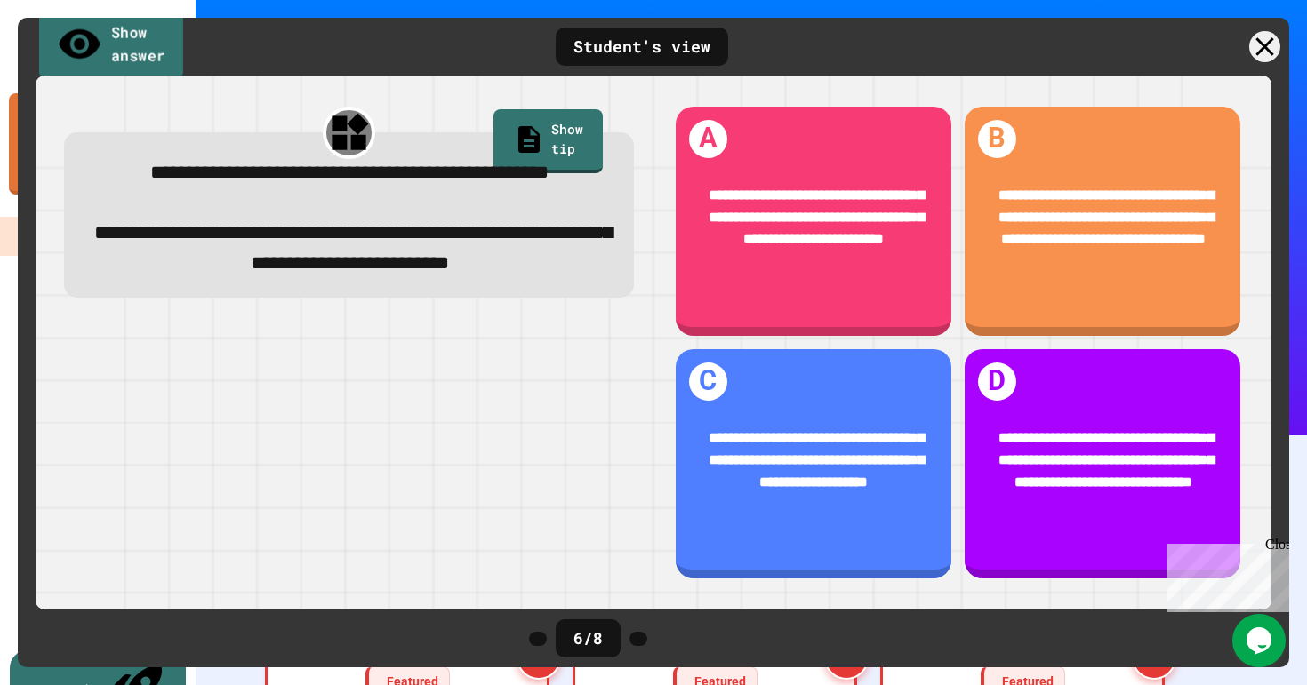
click at [137, 54] on link "Show answer" at bounding box center [111, 45] width 145 height 69
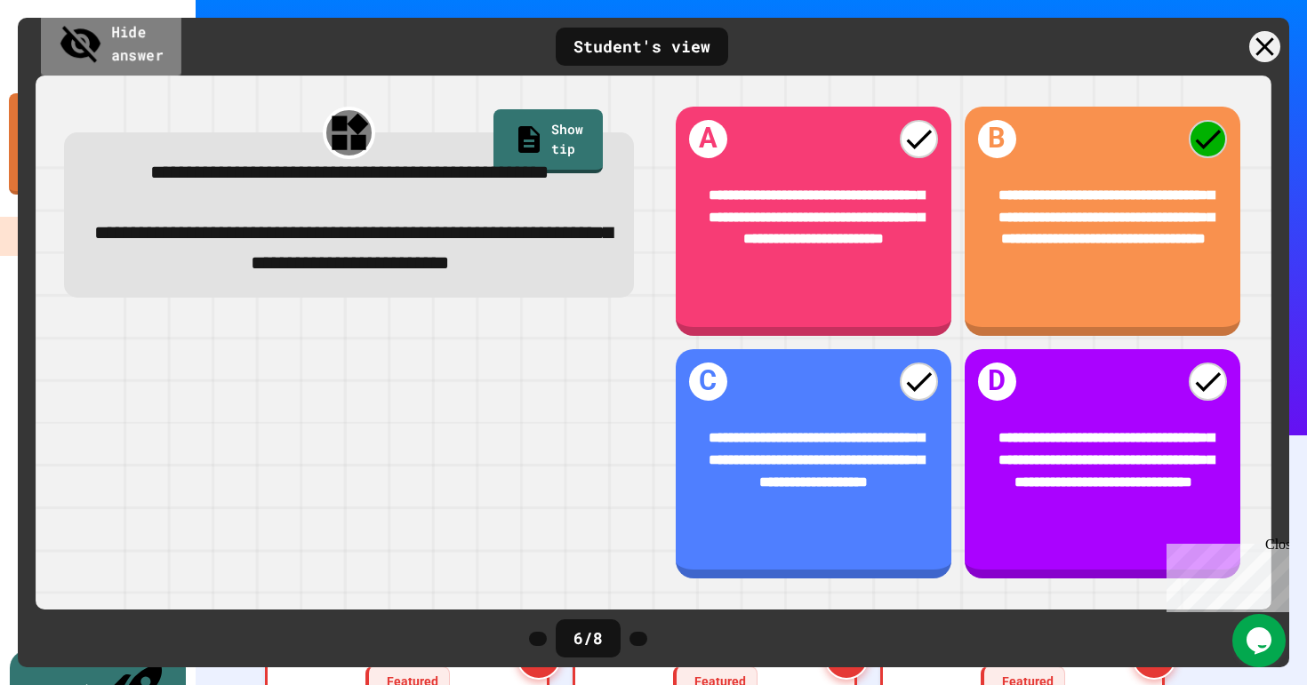
click at [143, 40] on link "Hide answer" at bounding box center [111, 45] width 140 height 69
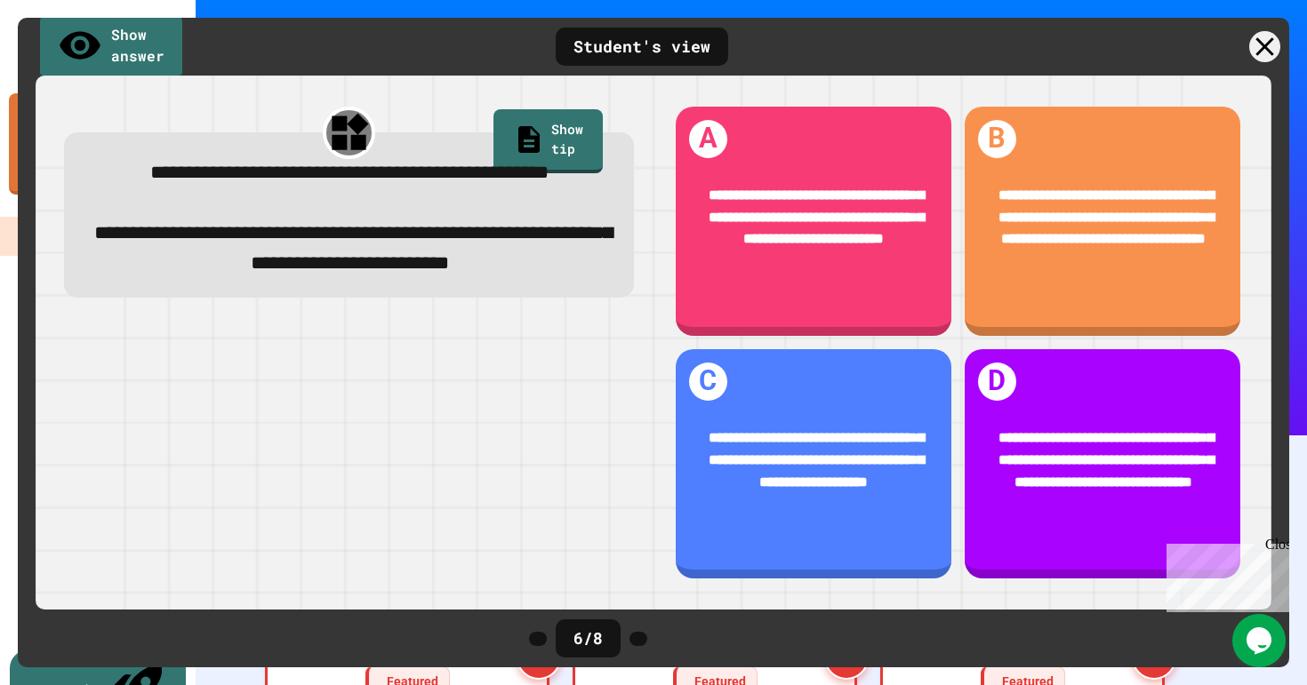
click at [1269, 48] on icon at bounding box center [1264, 46] width 31 height 31
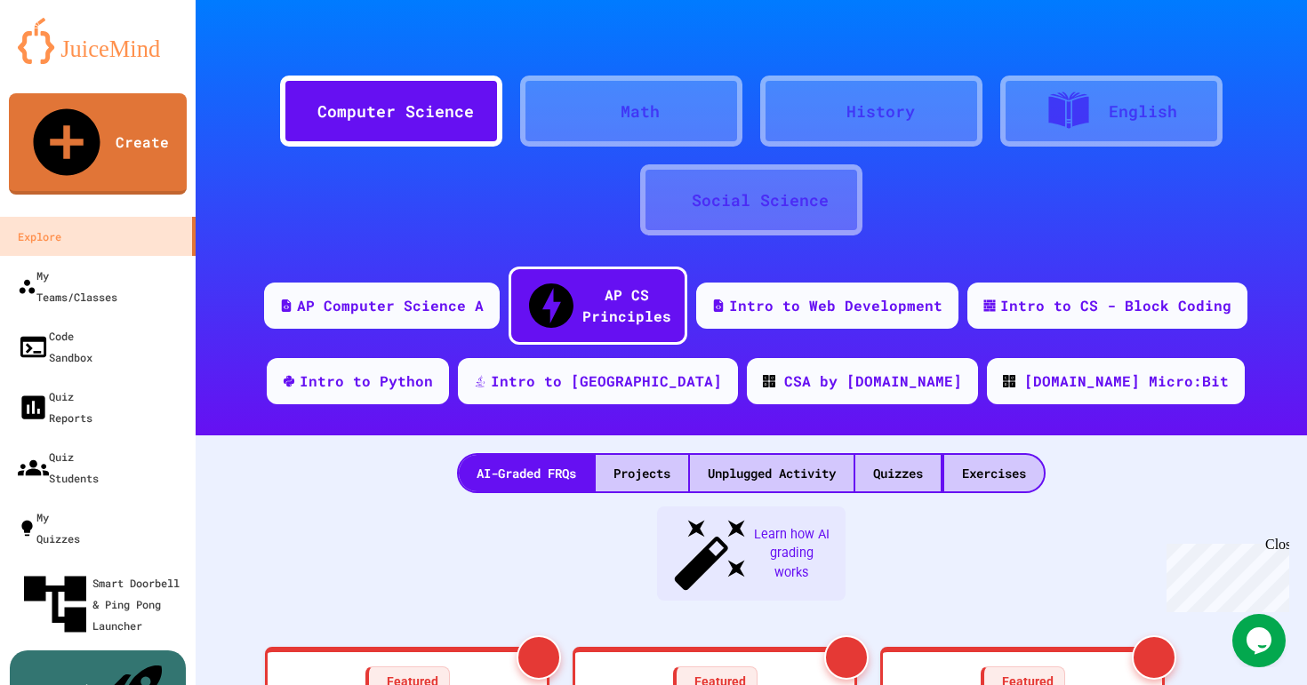
scroll to position [789, 0]
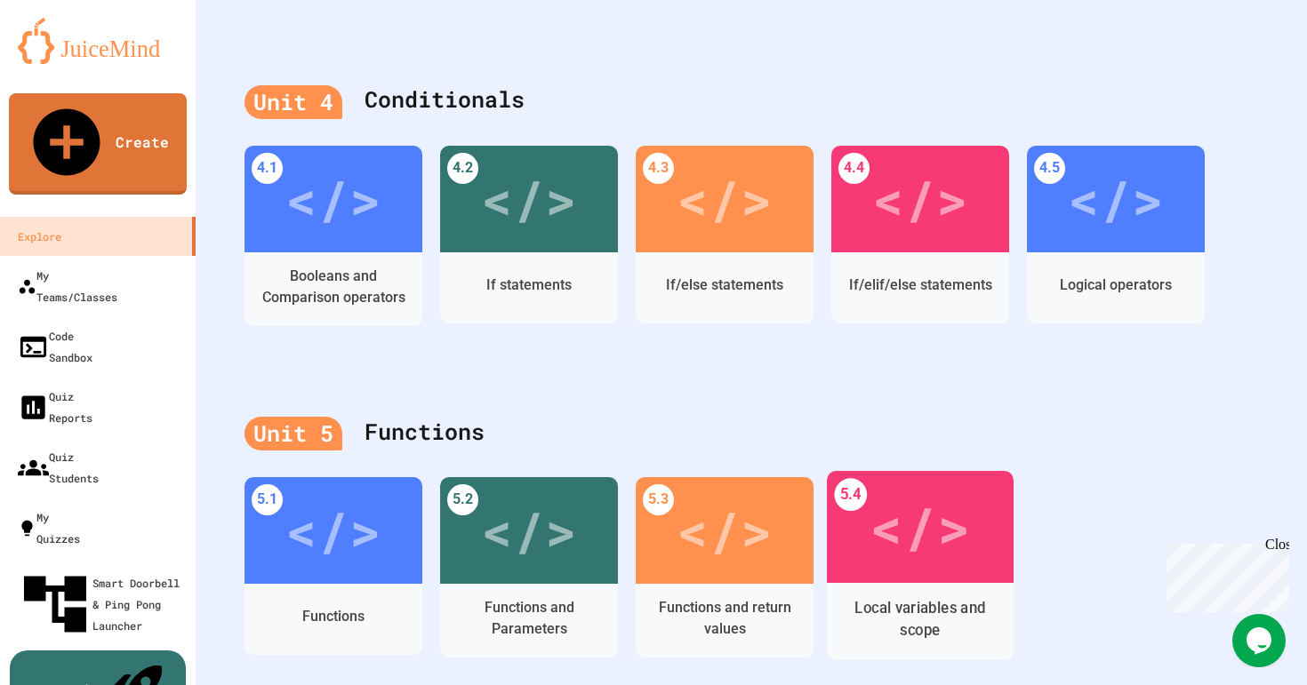
scroll to position [1860, 0]
